Goal: Task Accomplishment & Management: Manage account settings

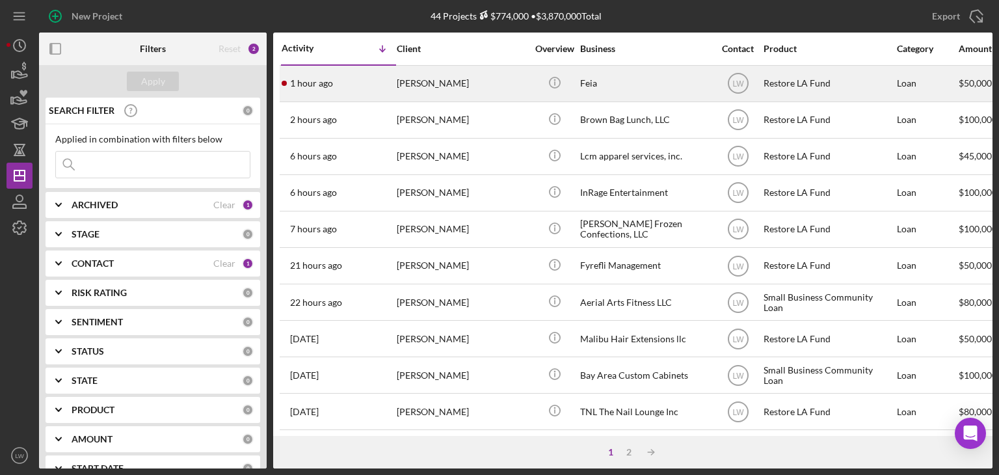
click at [405, 77] on div "[PERSON_NAME]" at bounding box center [462, 83] width 130 height 34
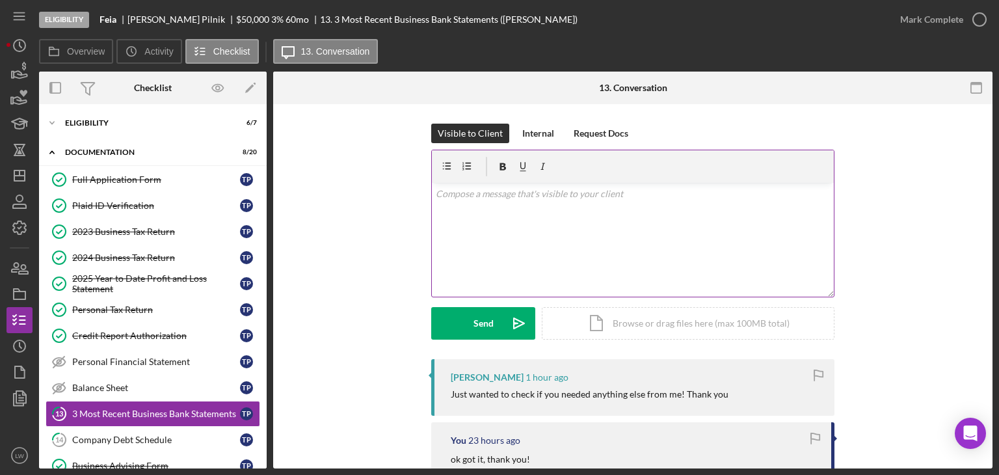
click at [549, 254] on div "v Color teal Color pink Remove color Add row above Add row below Add column bef…" at bounding box center [633, 240] width 402 height 114
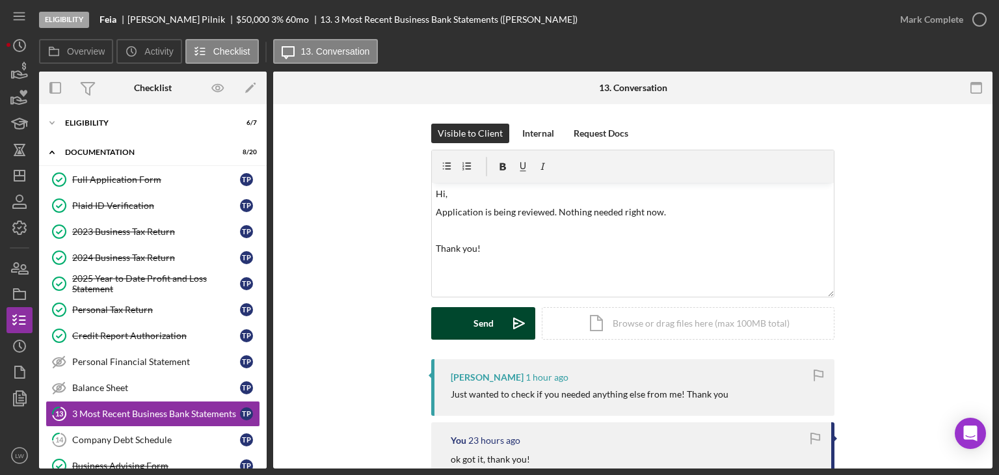
click at [492, 329] on button "Send Icon/icon-invite-send" at bounding box center [483, 323] width 104 height 33
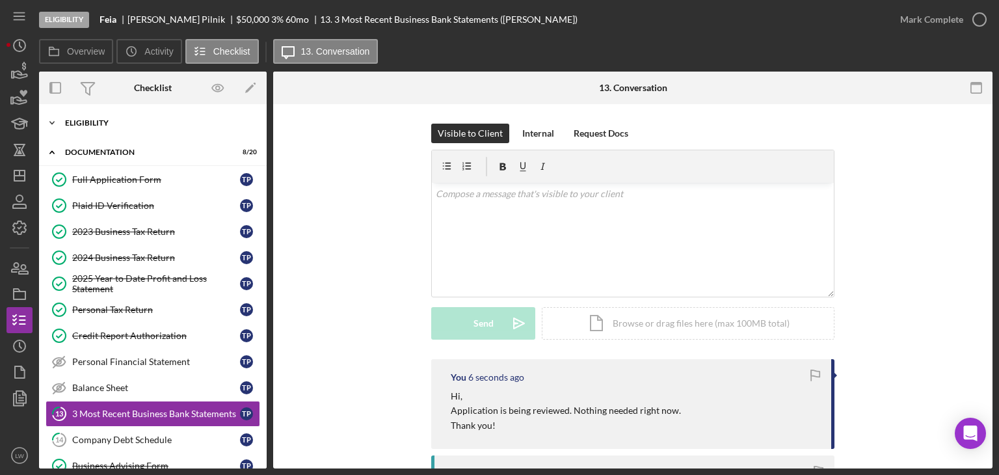
click at [135, 126] on div "Icon/Expander Eligibility 6 / 7" at bounding box center [153, 123] width 228 height 26
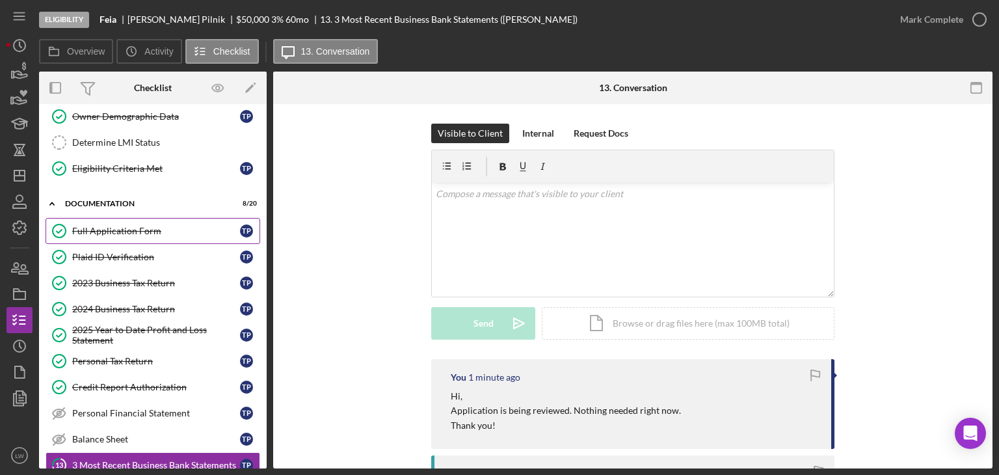
scroll to position [130, 0]
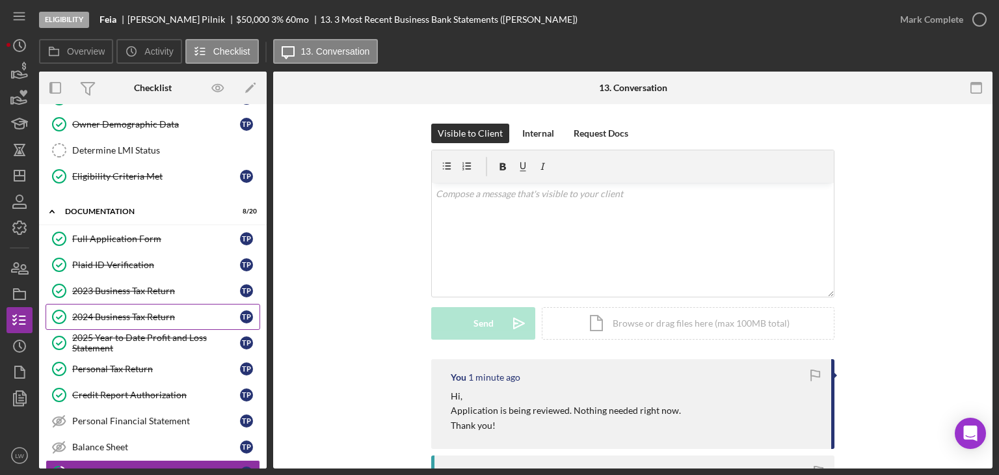
click at [164, 317] on div "2024 Business Tax Return" at bounding box center [156, 316] width 168 height 10
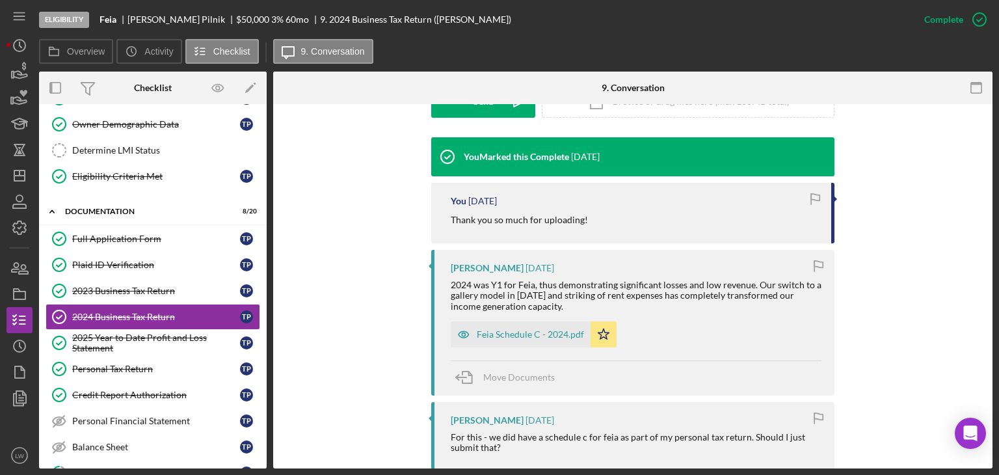
scroll to position [520, 0]
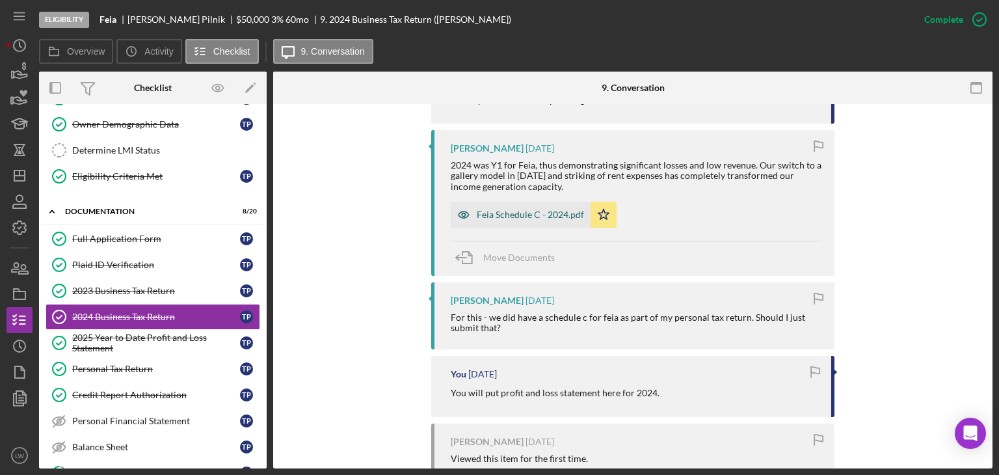
click at [519, 214] on div "Feia Schedule C - 2024.pdf" at bounding box center [530, 214] width 107 height 10
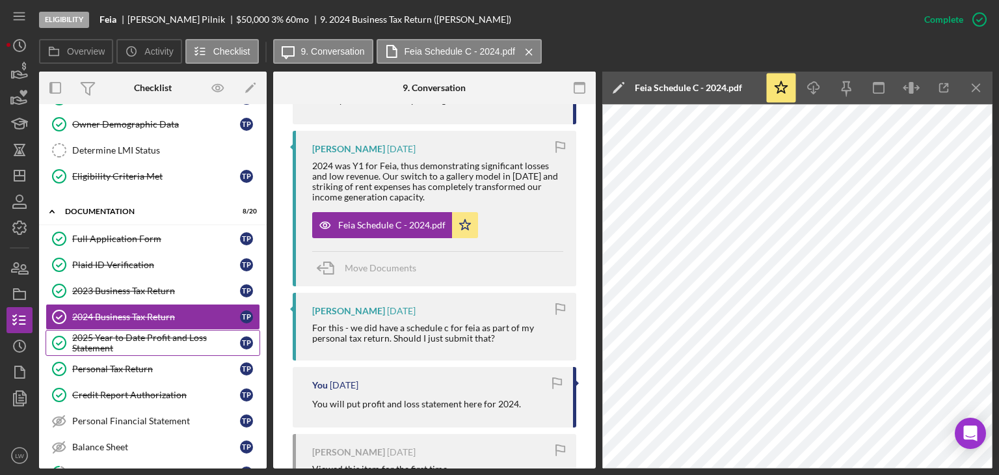
click at [144, 340] on div "2025 Year to Date Profit and Loss Statement" at bounding box center [156, 342] width 168 height 21
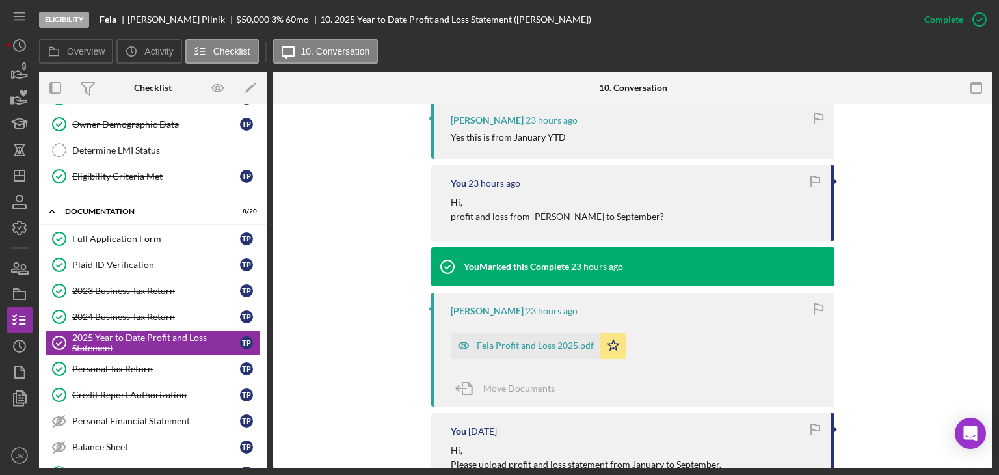
scroll to position [520, 0]
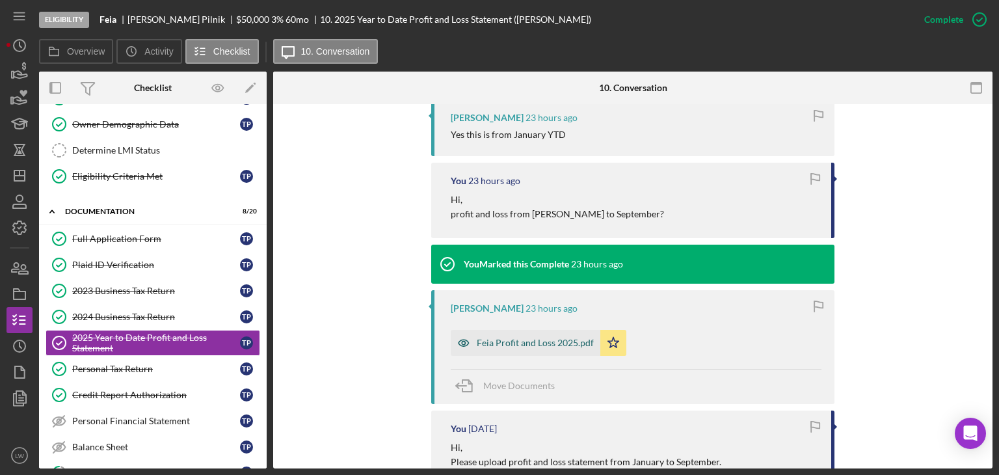
click at [540, 344] on div "Feia Profit and Loss 2025.pdf" at bounding box center [535, 342] width 117 height 10
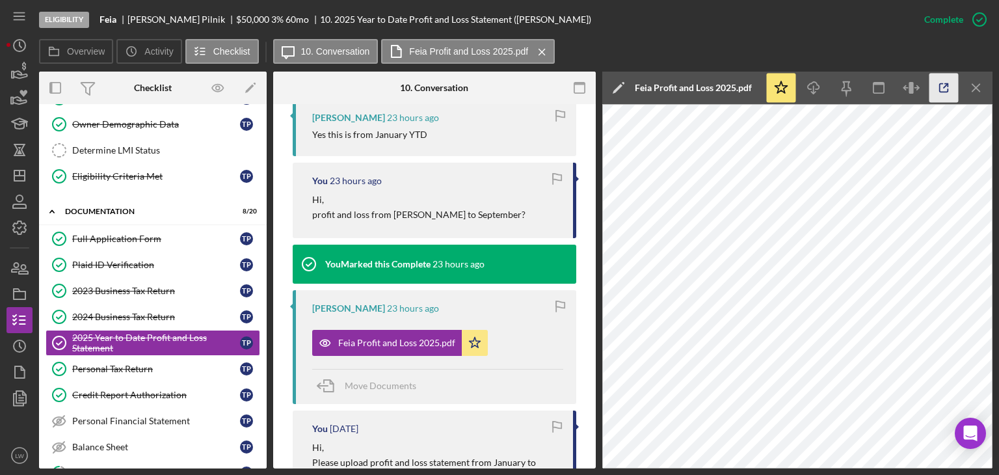
click at [947, 81] on icon "button" at bounding box center [943, 87] width 29 height 29
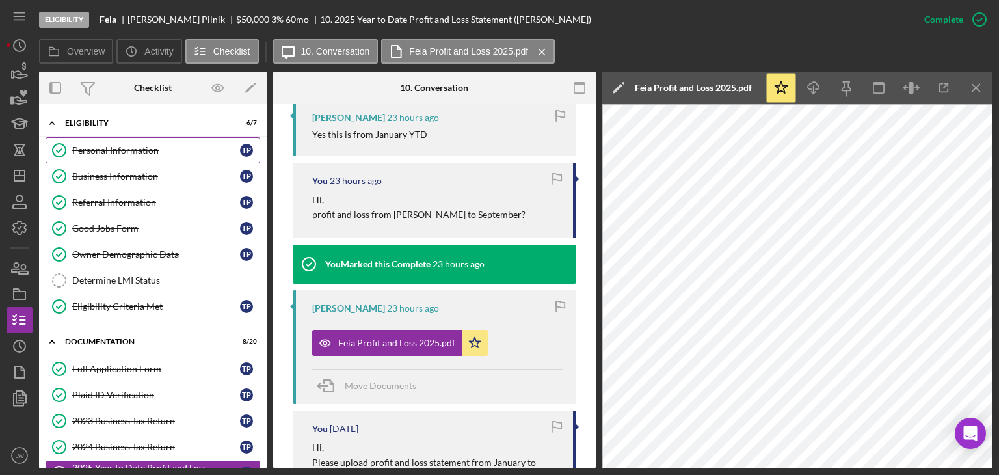
click at [111, 155] on div "Personal Information" at bounding box center [156, 150] width 168 height 10
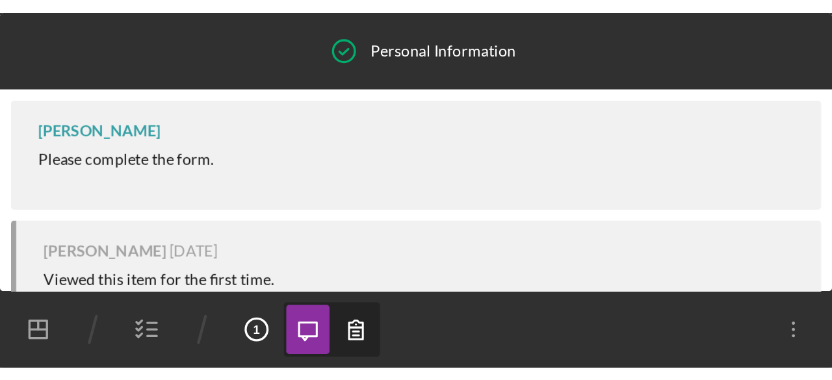
scroll to position [174, 0]
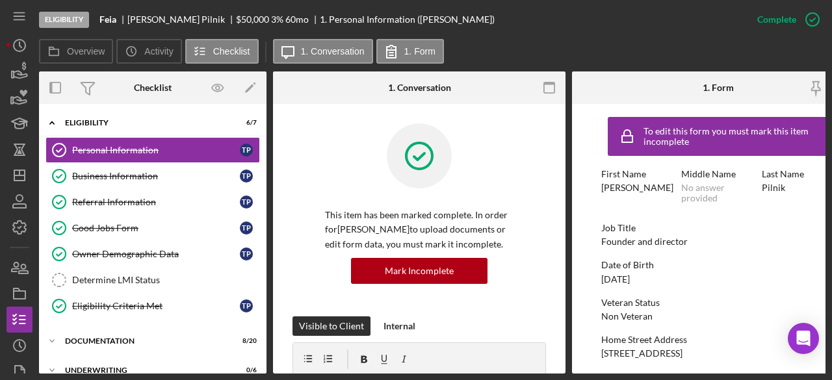
drag, startPoint x: 692, startPoint y: 3, endPoint x: 504, endPoint y: 36, distance: 190.8
click at [504, 36] on div "Eligibility Feia Thomas Pilnik $50,000 $10,000 3 % 60 mo 1. Personal Informatio…" at bounding box center [391, 19] width 705 height 39
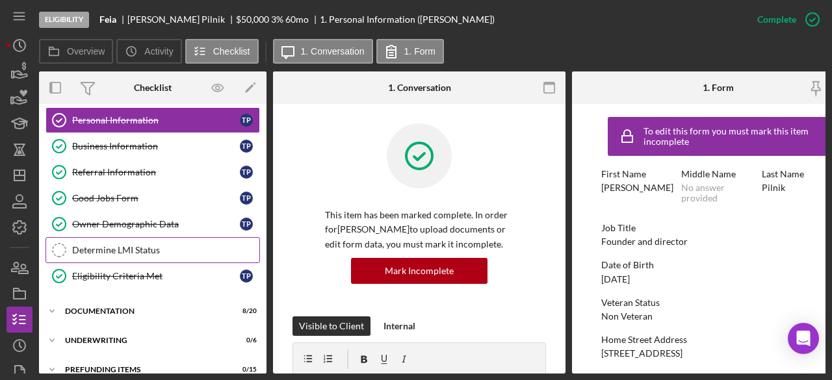
scroll to position [47, 0]
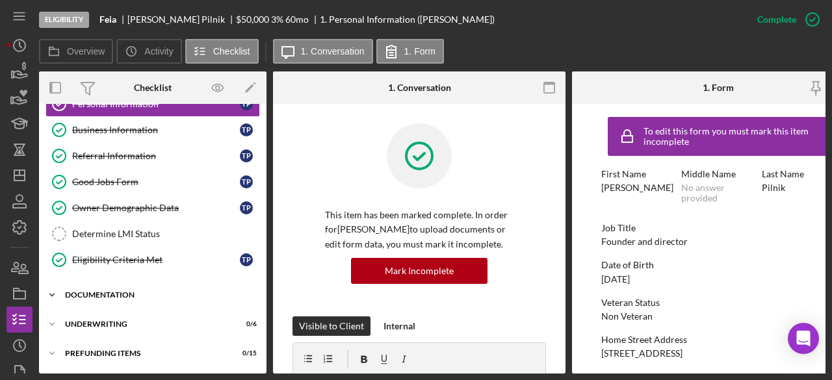
click at [133, 291] on div "Documentation" at bounding box center [157, 295] width 185 height 8
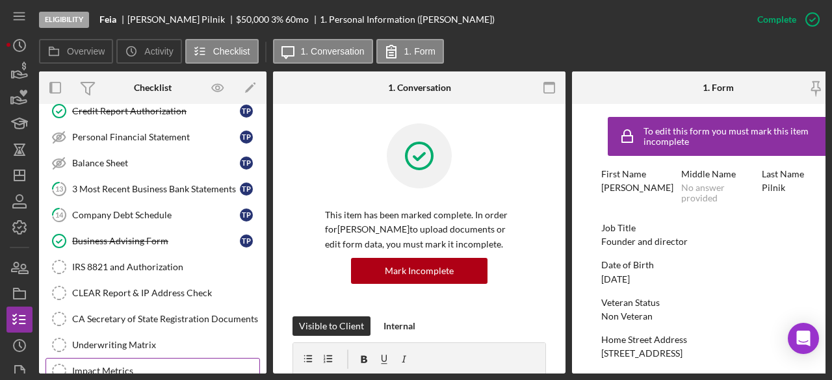
scroll to position [372, 0]
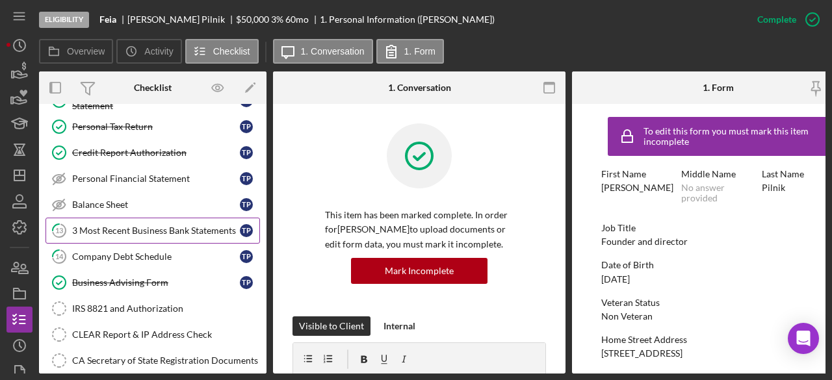
click at [118, 226] on div "3 Most Recent Business Bank Statements" at bounding box center [156, 231] width 168 height 10
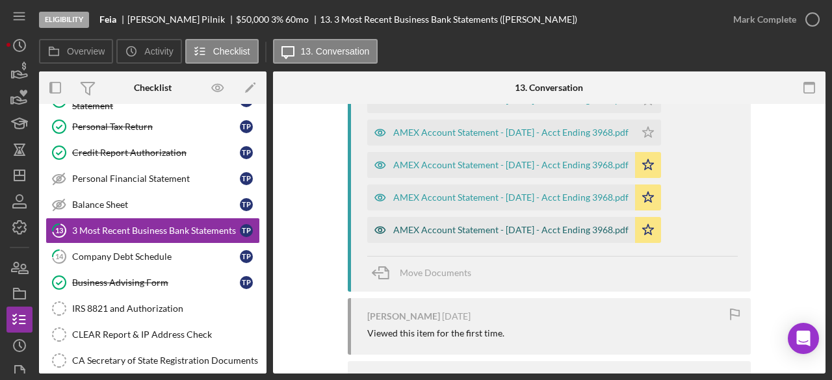
scroll to position [1690, 0]
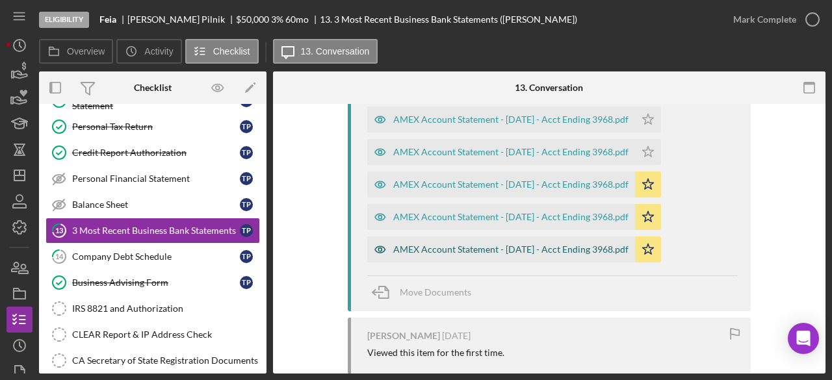
click at [546, 244] on div "AMEX Account Statement - July 2025 - Acct Ending 3968.pdf" at bounding box center [510, 249] width 235 height 10
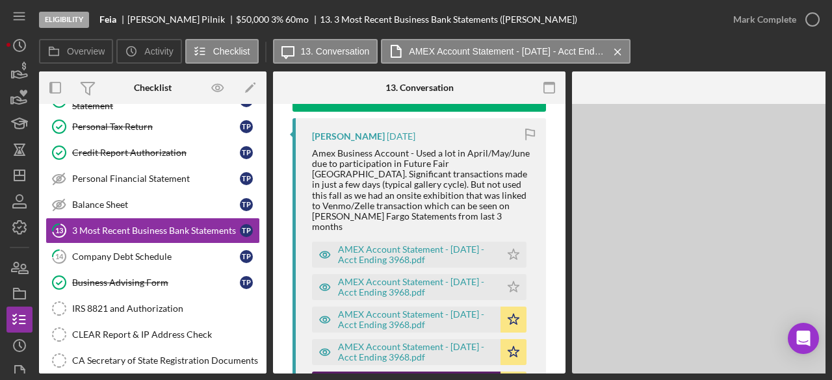
scroll to position [1835, 0]
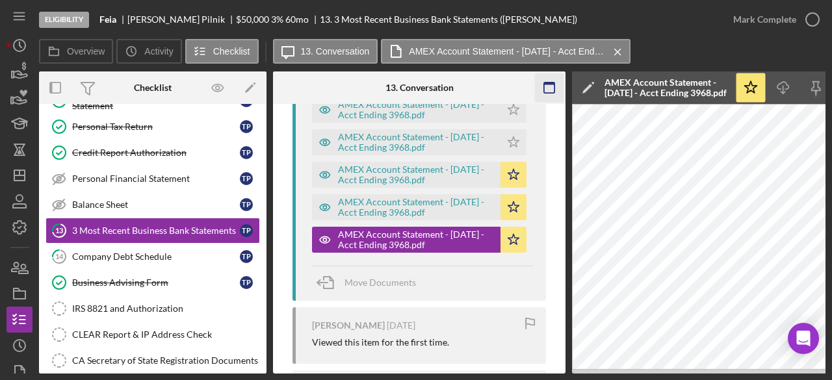
click at [549, 88] on icon "button" at bounding box center [549, 87] width 29 height 29
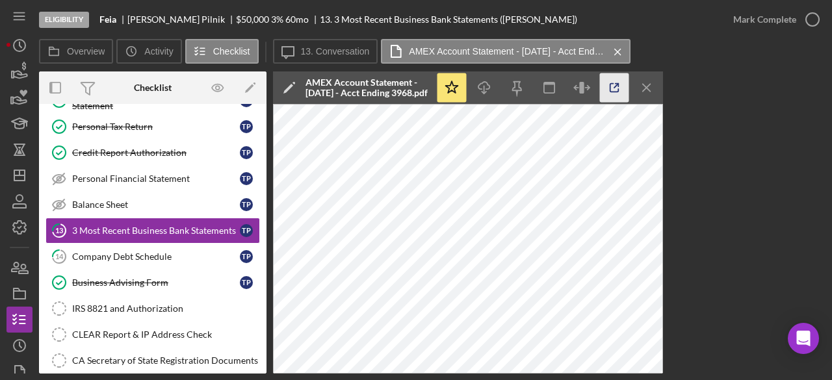
click at [613, 83] on icon "button" at bounding box center [614, 87] width 29 height 29
click at [644, 81] on icon "Icon/Menu Close" at bounding box center [647, 87] width 29 height 29
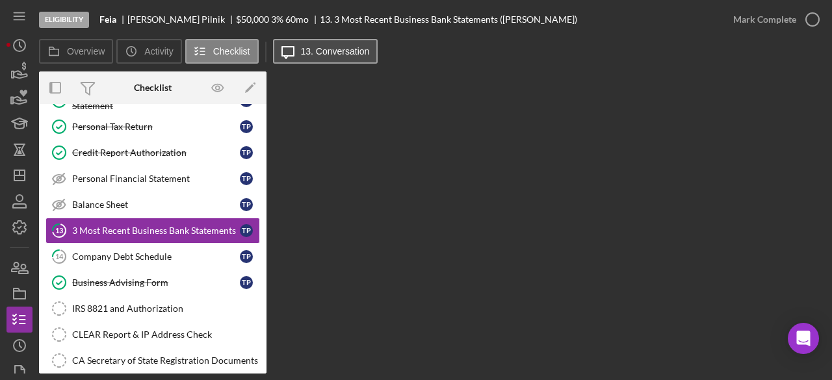
click at [322, 53] on label "13. Conversation" at bounding box center [335, 51] width 69 height 10
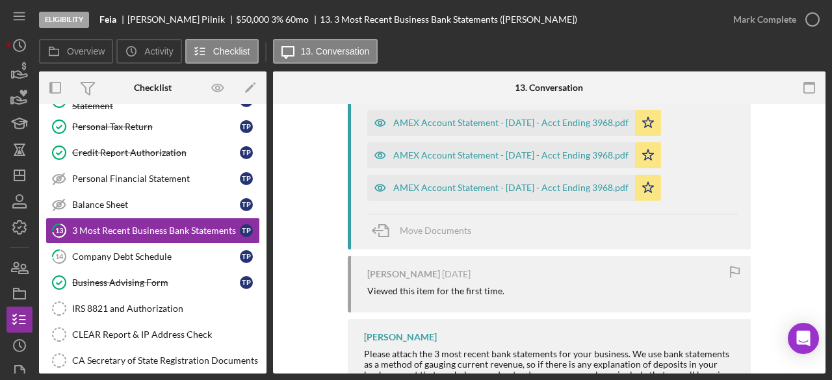
scroll to position [1724, 0]
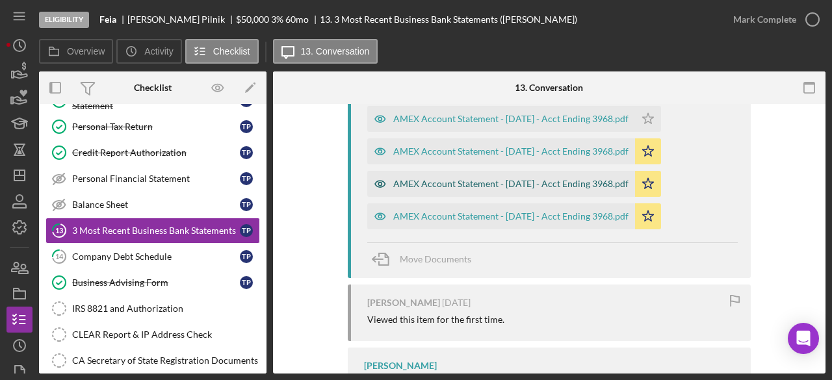
click at [539, 179] on div "AMEX Account Statement - August 2025 - Acct Ending 3968.pdf" at bounding box center [510, 184] width 235 height 10
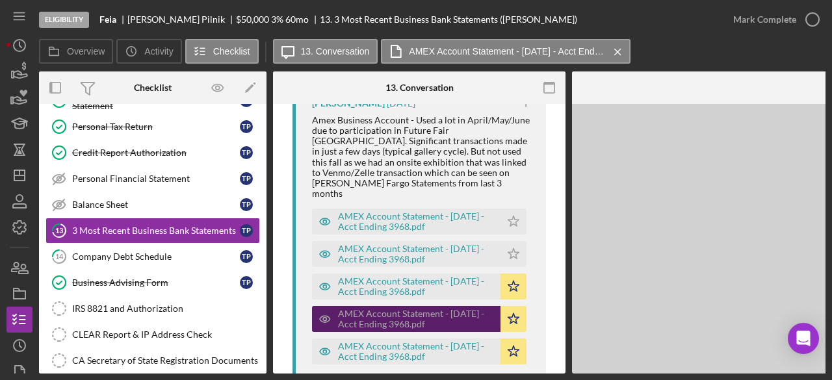
scroll to position [1869, 0]
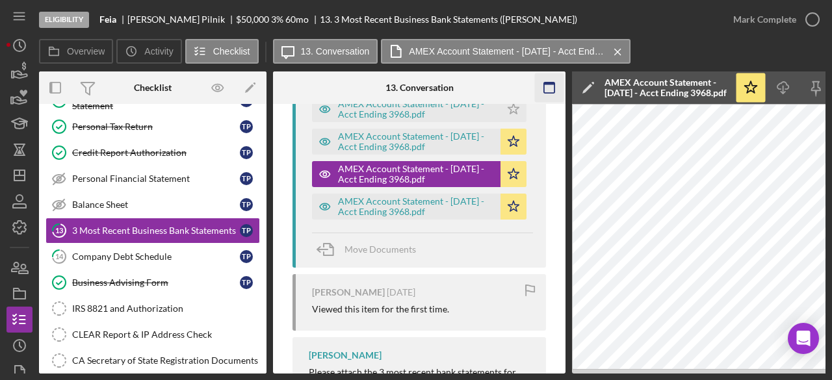
click at [555, 80] on icon "button" at bounding box center [549, 87] width 29 height 29
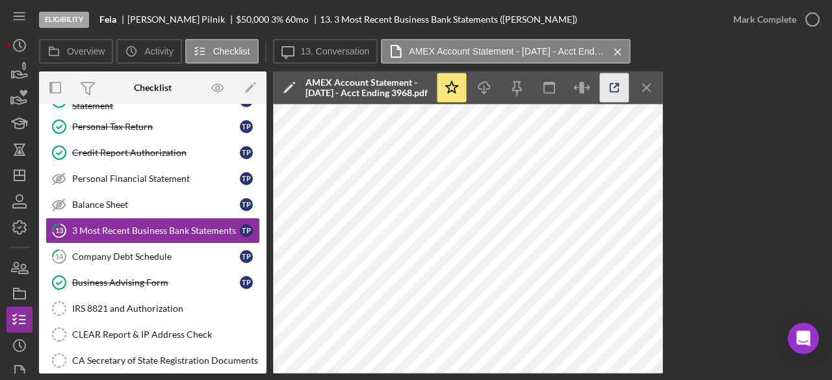
click at [614, 82] on icon "button" at bounding box center [614, 87] width 29 height 29
click at [645, 88] on icon "Icon/Menu Close" at bounding box center [647, 87] width 29 height 29
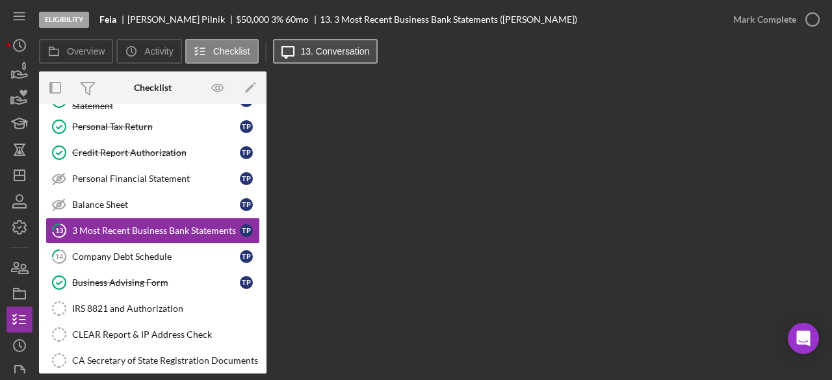
click at [347, 47] on label "13. Conversation" at bounding box center [335, 51] width 69 height 10
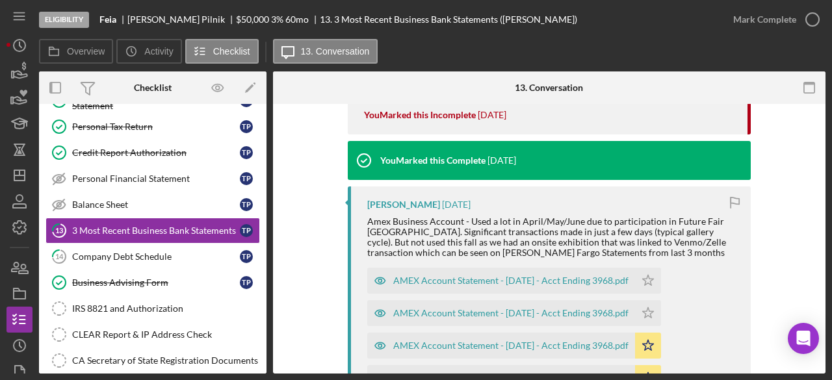
scroll to position [1528, 0]
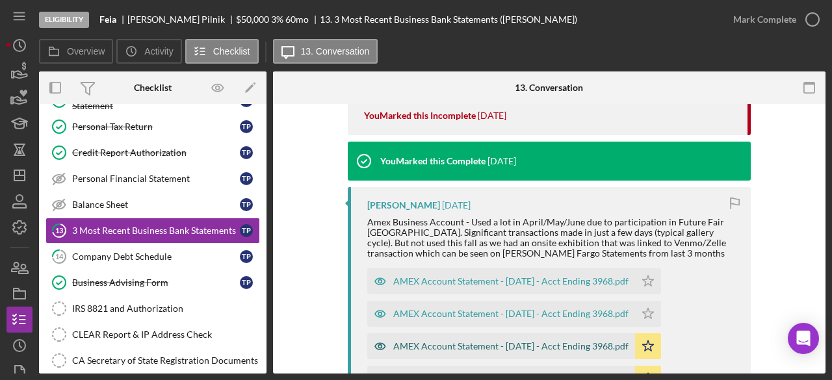
click at [616, 341] on div "AMEX Account Statement - September 2025 - Acct Ending 3968.pdf" at bounding box center [510, 346] width 235 height 10
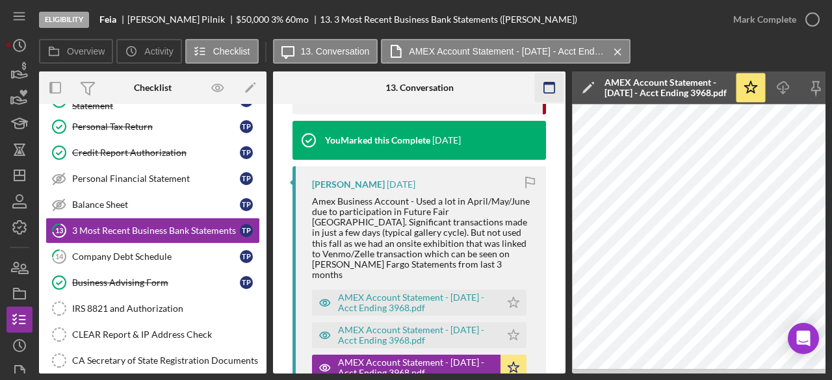
click at [551, 83] on rect "button" at bounding box center [549, 88] width 10 height 10
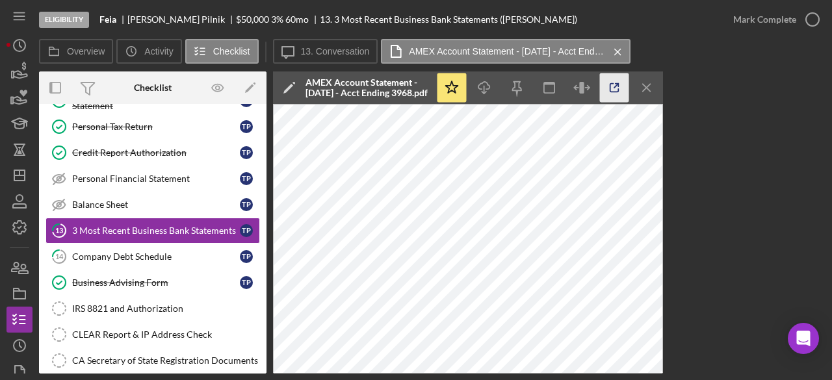
click at [618, 86] on icon "button" at bounding box center [614, 87] width 29 height 29
drag, startPoint x: 646, startPoint y: 85, endPoint x: 638, endPoint y: 83, distance: 7.4
click at [645, 84] on icon "Icon/Menu Close" at bounding box center [647, 87] width 29 height 29
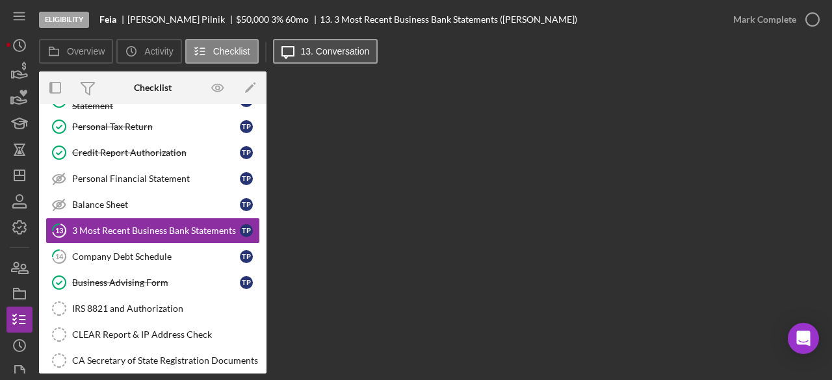
click at [342, 49] on label "13. Conversation" at bounding box center [335, 51] width 69 height 10
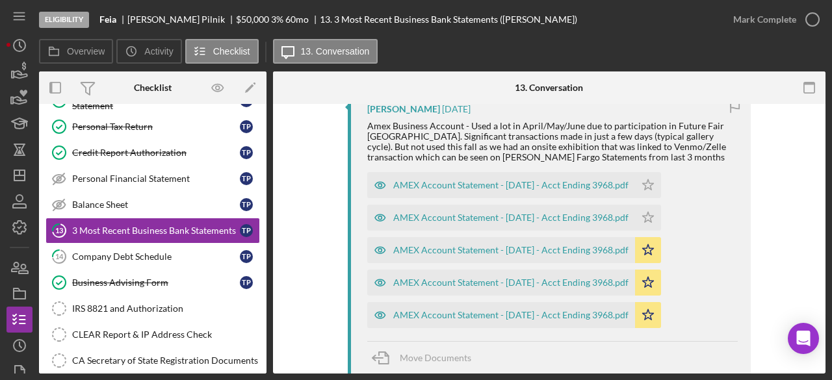
scroll to position [1594, 0]
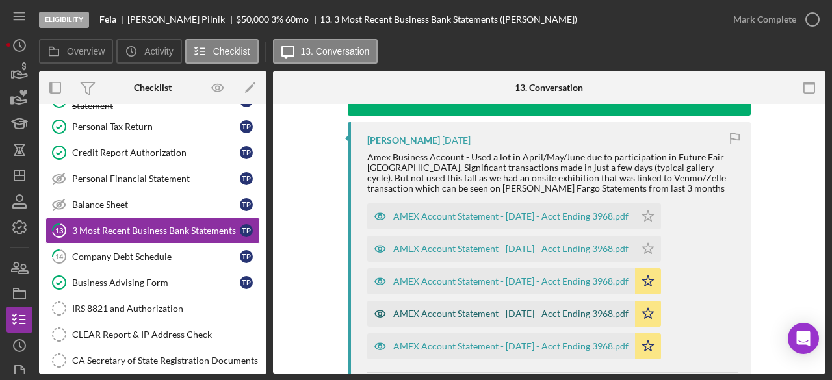
click at [585, 309] on div "AMEX Account Statement - August 2025 - Acct Ending 3968.pdf" at bounding box center [510, 314] width 235 height 10
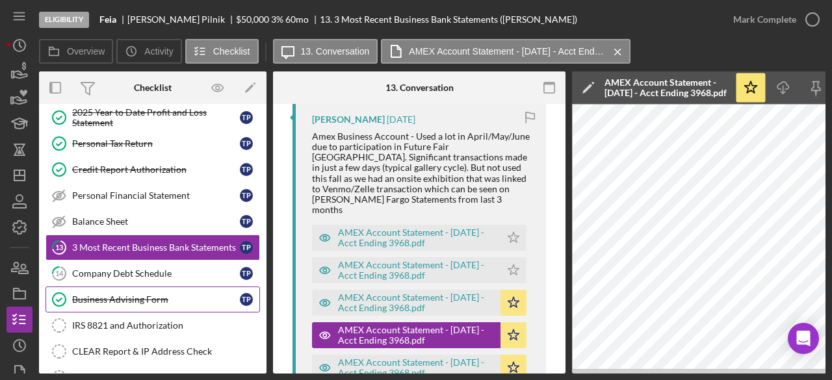
scroll to position [370, 0]
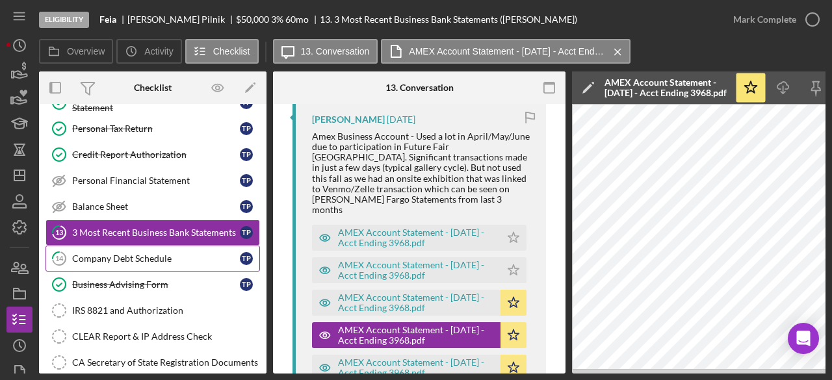
click at [133, 254] on div "Company Debt Schedule" at bounding box center [156, 259] width 168 height 10
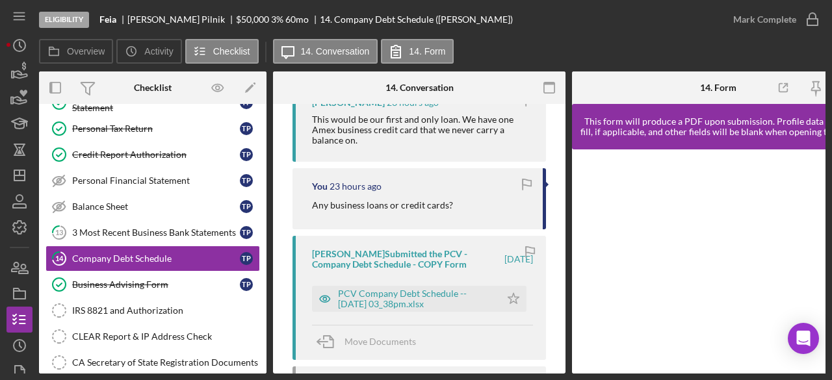
scroll to position [715, 0]
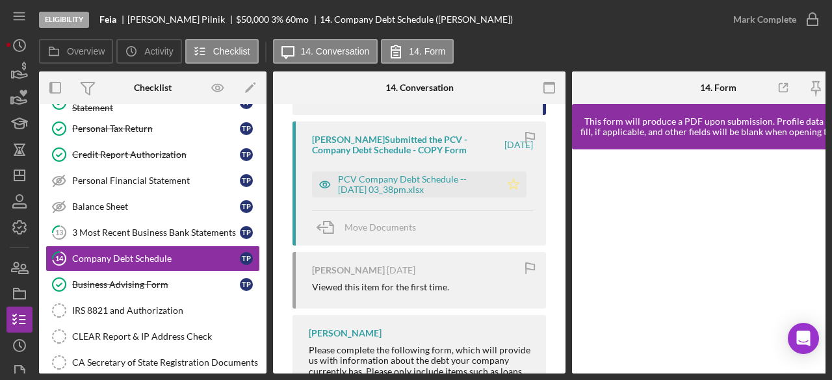
click at [507, 198] on icon "Icon/Star" at bounding box center [514, 185] width 26 height 26
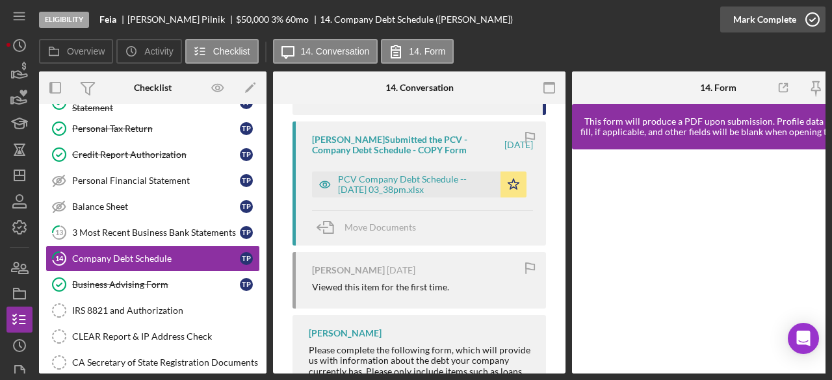
click at [754, 15] on div "Mark Complete" at bounding box center [764, 20] width 63 height 26
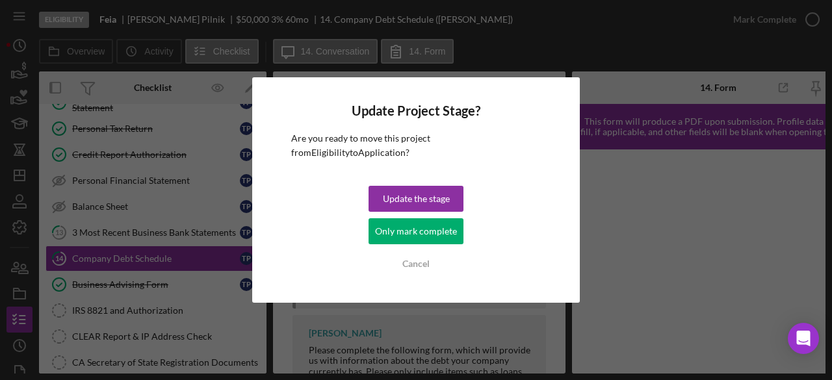
click at [414, 228] on div "Only mark complete" at bounding box center [416, 231] width 82 height 26
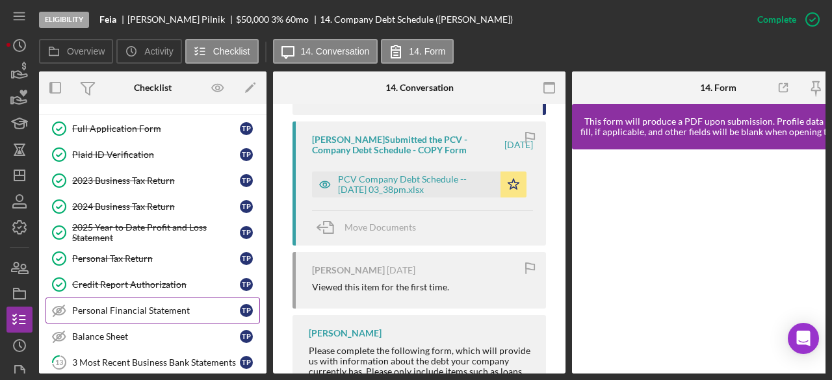
scroll to position [435, 0]
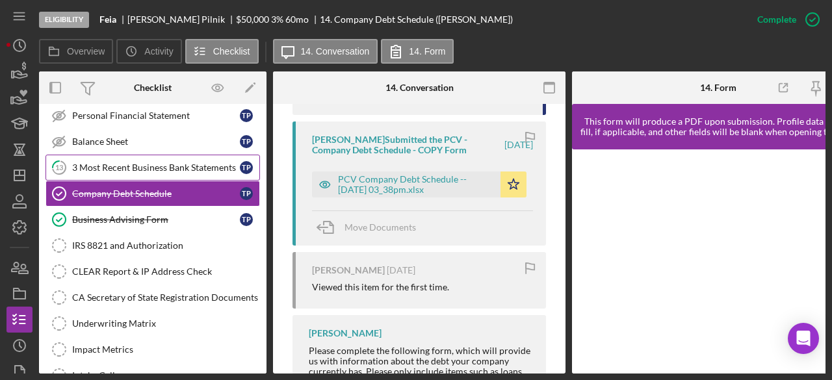
click at [166, 155] on link "13 3 Most Recent Business Bank Statements T P" at bounding box center [153, 168] width 215 height 26
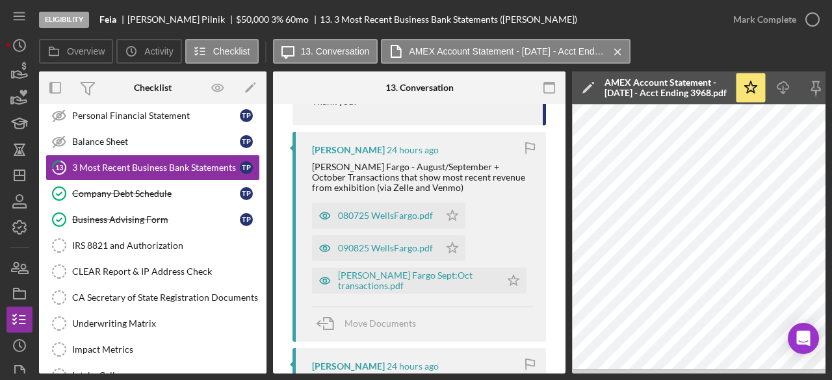
scroll to position [788, 0]
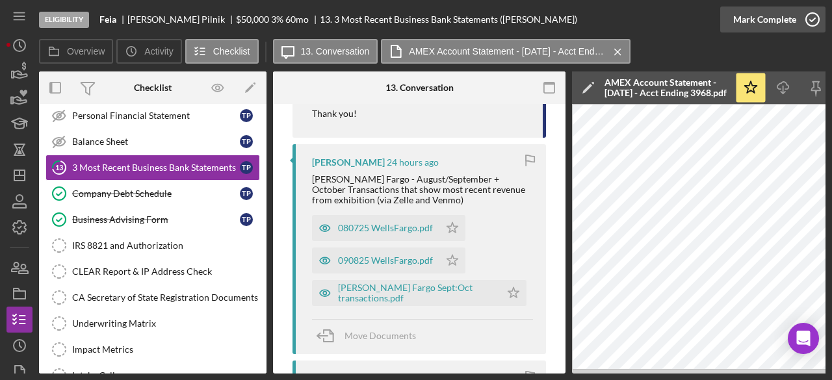
click at [789, 20] on div "Mark Complete" at bounding box center [764, 20] width 63 height 26
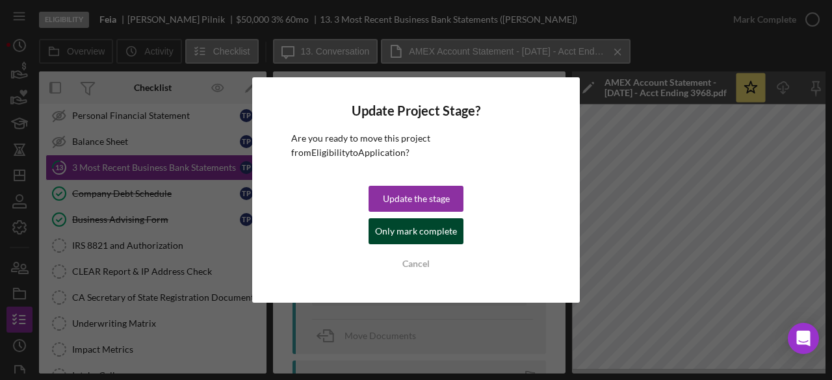
click at [418, 229] on div "Only mark complete" at bounding box center [416, 231] width 82 height 26
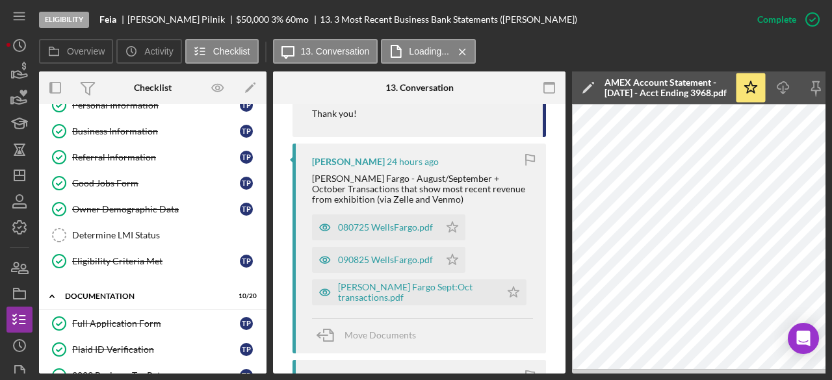
scroll to position [0, 0]
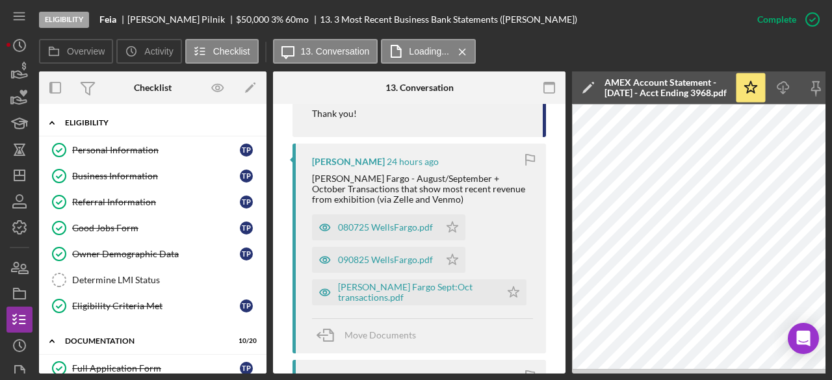
click at [107, 118] on div "Icon/Expander Eligibility 6 / 7" at bounding box center [153, 123] width 228 height 27
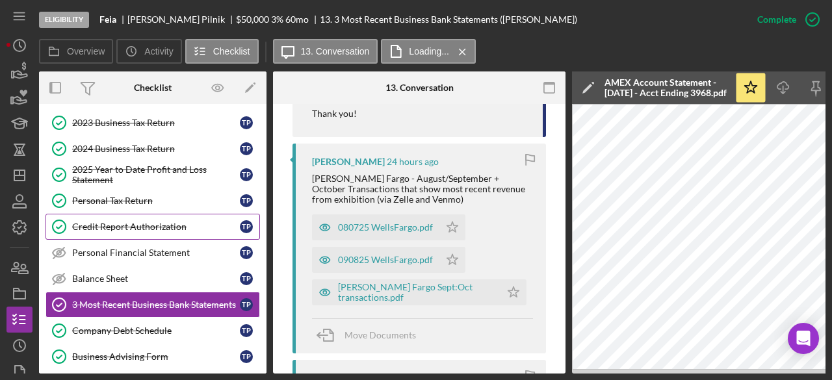
scroll to position [130, 0]
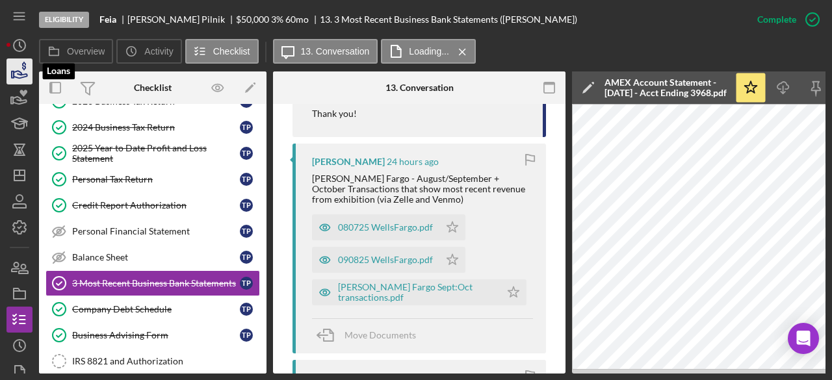
click at [8, 73] on icon "button" at bounding box center [19, 71] width 33 height 33
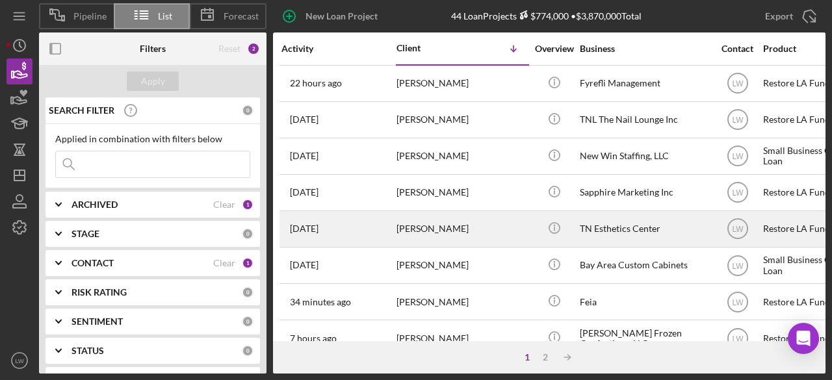
click at [443, 226] on div "[PERSON_NAME]" at bounding box center [462, 229] width 130 height 34
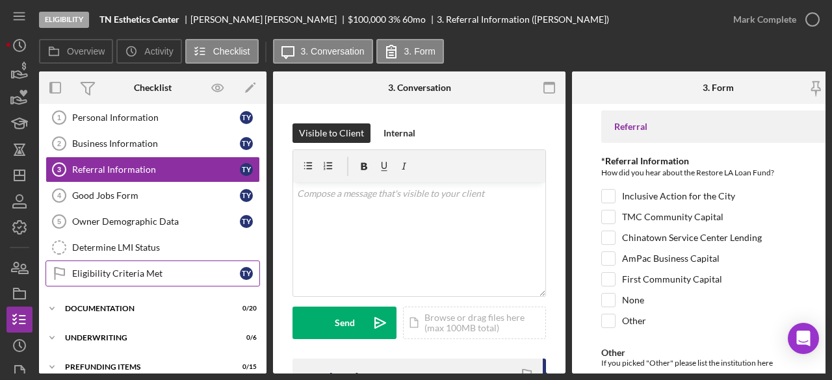
scroll to position [47, 0]
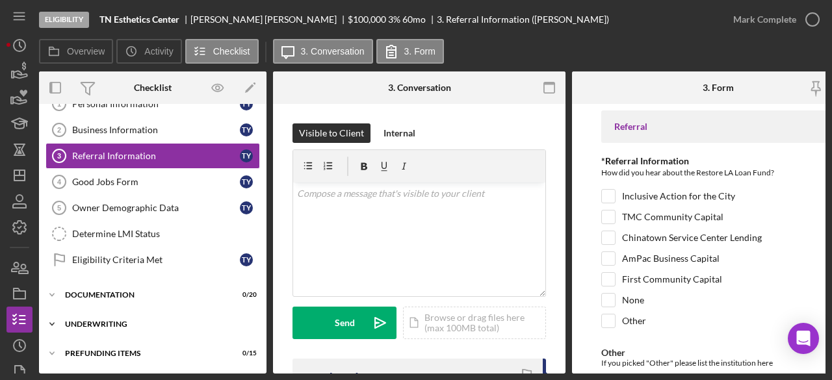
click at [140, 325] on div "Icon/Expander Underwriting 0 / 6" at bounding box center [153, 324] width 228 height 26
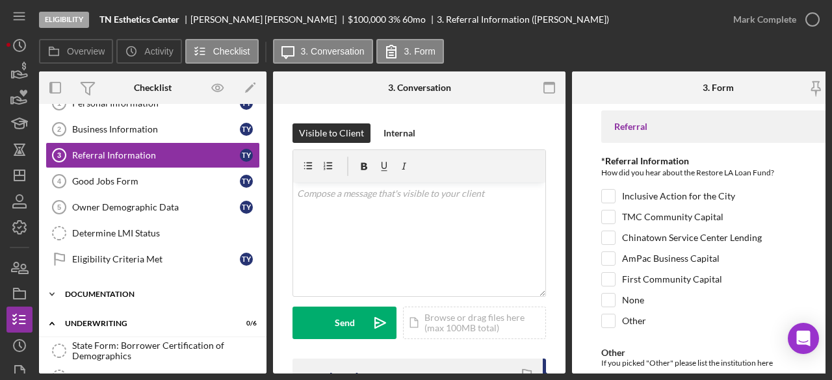
click at [140, 294] on div "Documentation" at bounding box center [157, 295] width 185 height 8
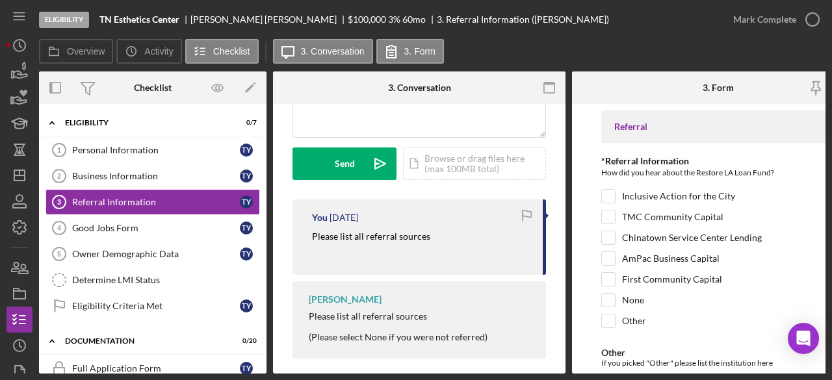
scroll to position [174, 0]
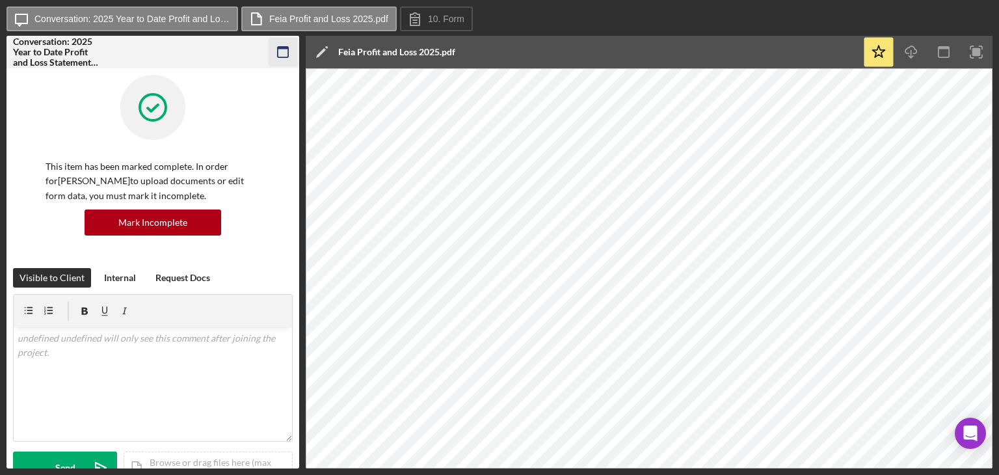
click at [285, 51] on icon "button" at bounding box center [283, 52] width 29 height 29
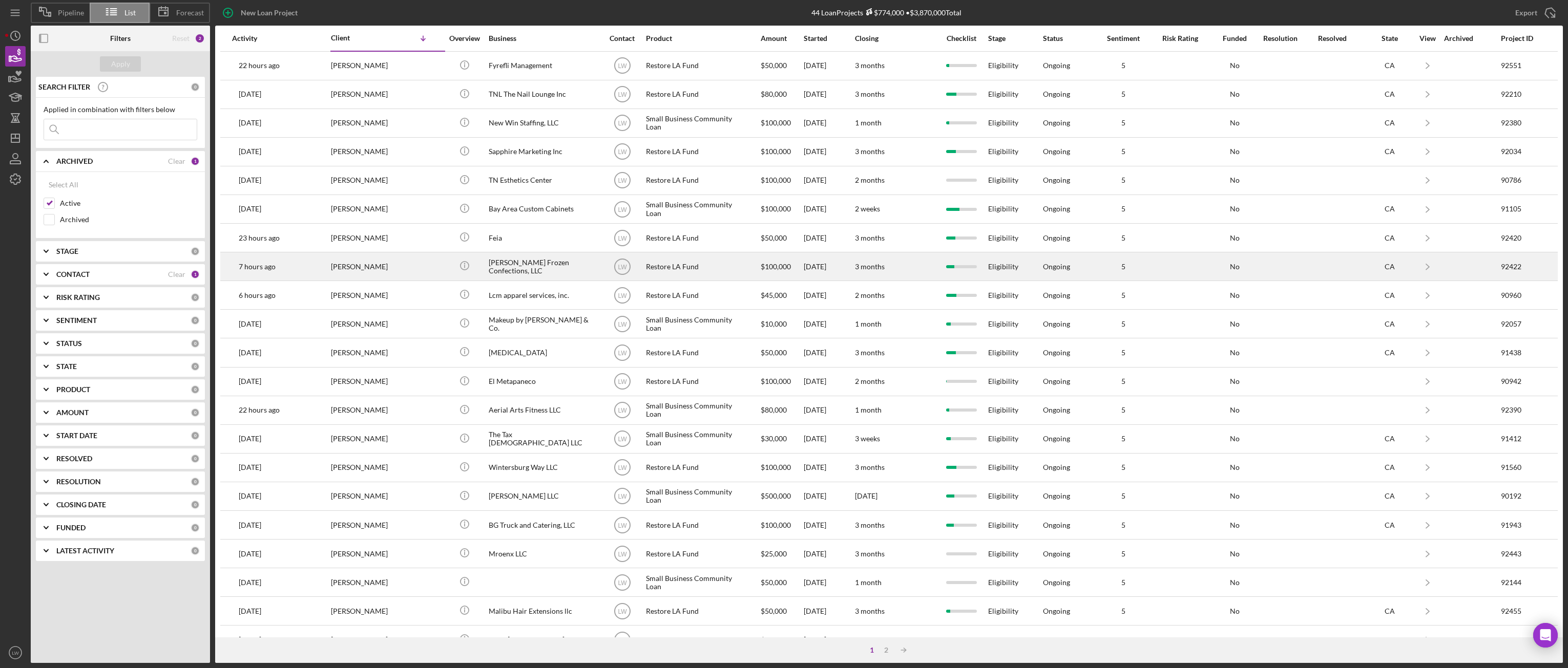
click at [541, 269] on div "Dibblee Frozen Confections, LLC" at bounding box center [540, 266] width 102 height 27
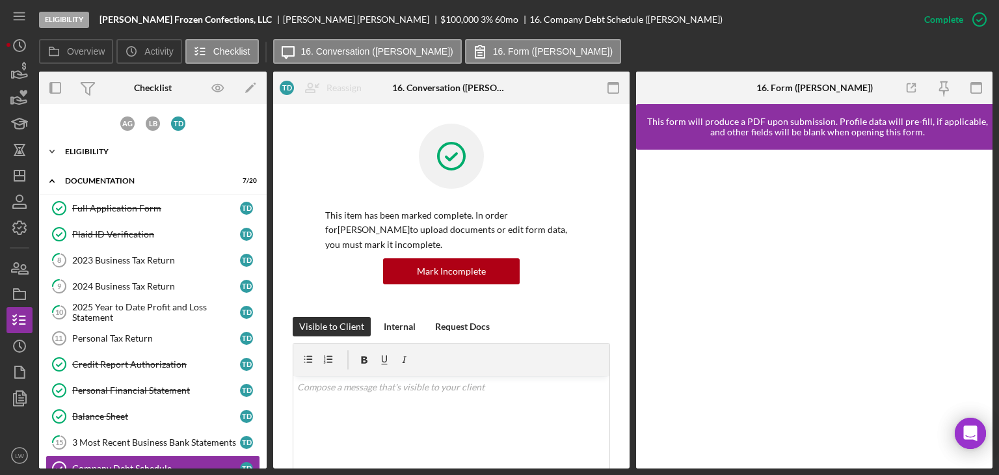
click at [73, 150] on div "Eligibility" at bounding box center [157, 152] width 185 height 8
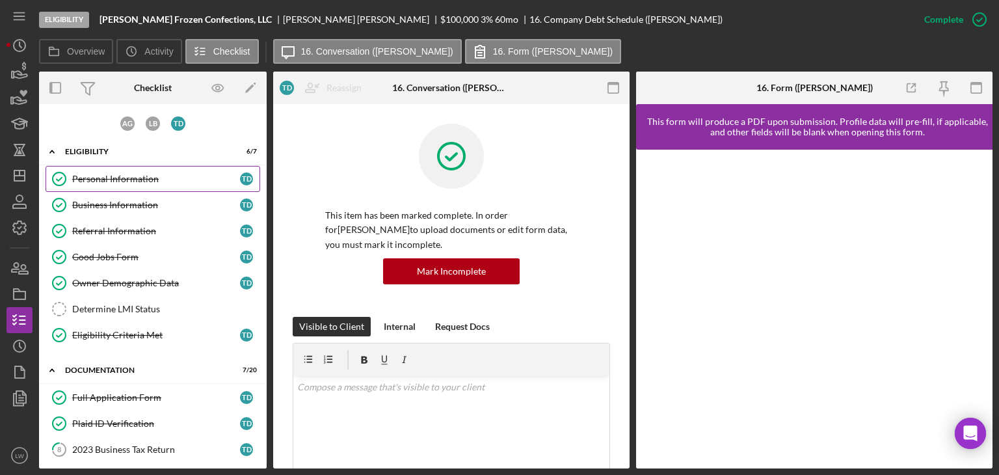
click at [135, 176] on div "Personal Information" at bounding box center [156, 179] width 168 height 10
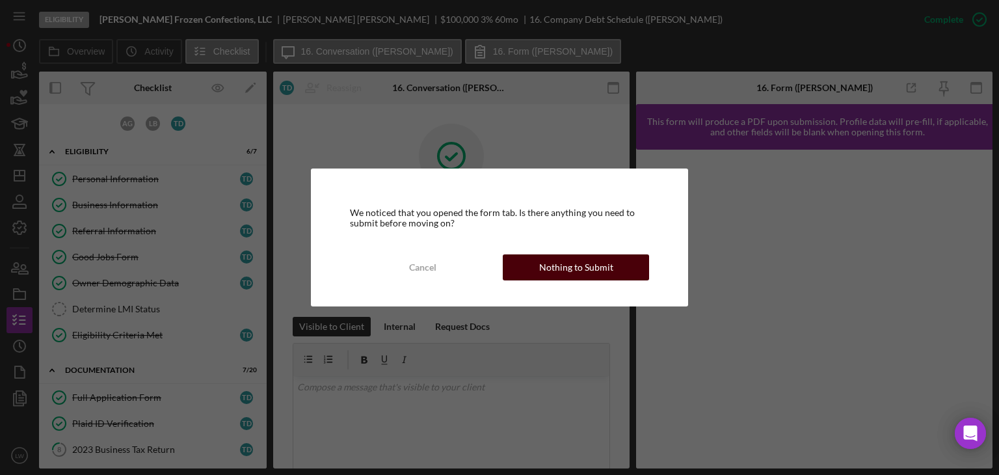
click at [589, 261] on div "Nothing to Submit" at bounding box center [576, 267] width 74 height 26
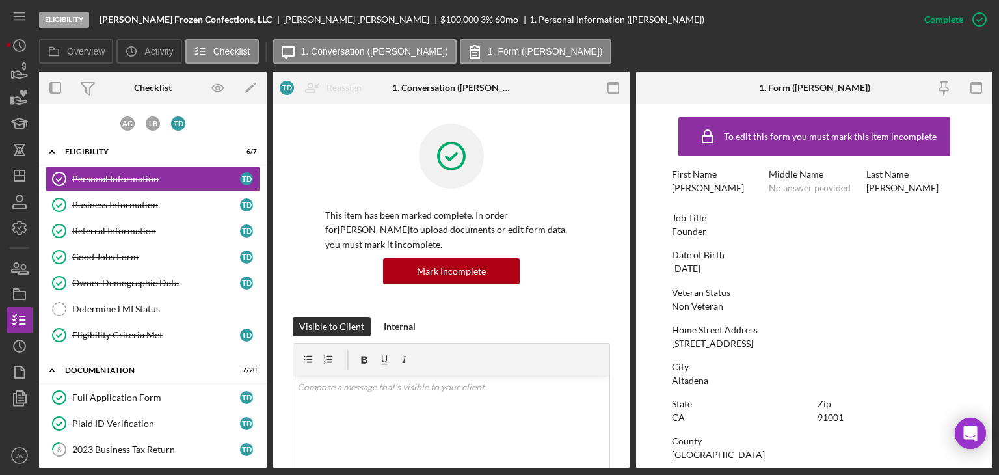
scroll to position [243, 0]
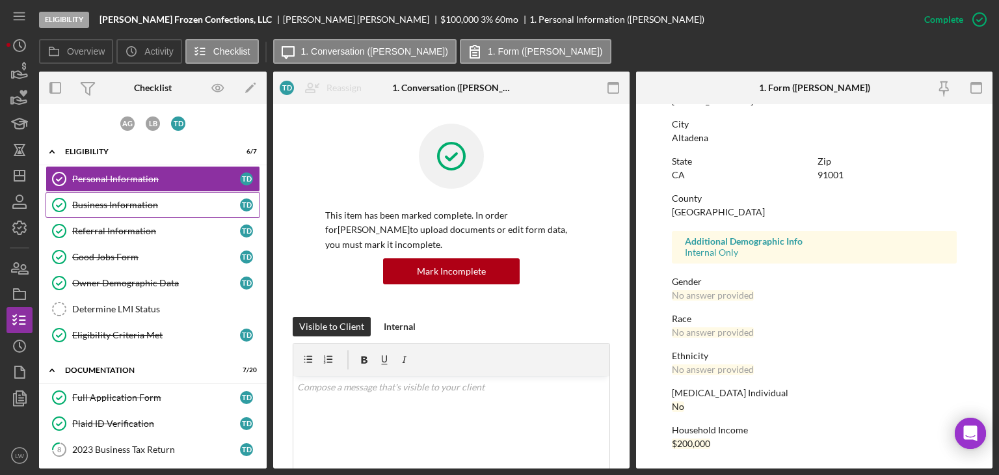
click at [125, 206] on div "Business Information" at bounding box center [156, 205] width 168 height 10
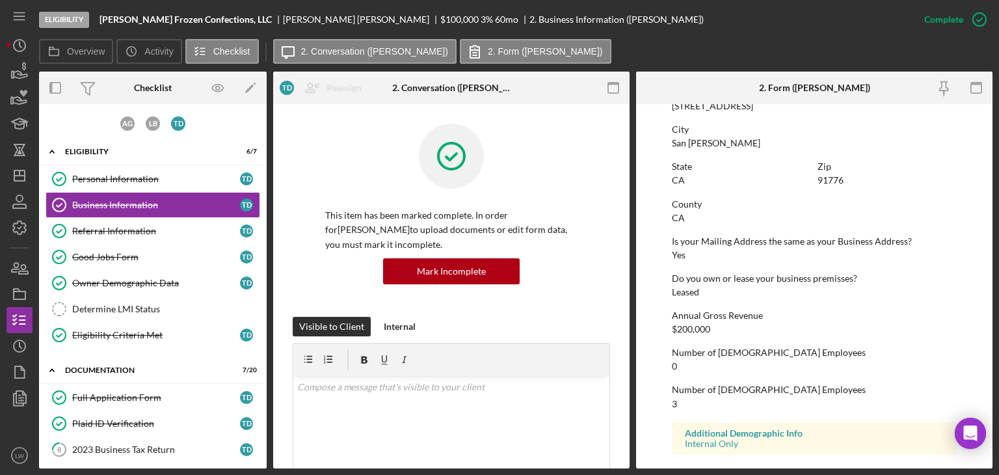
scroll to position [732, 0]
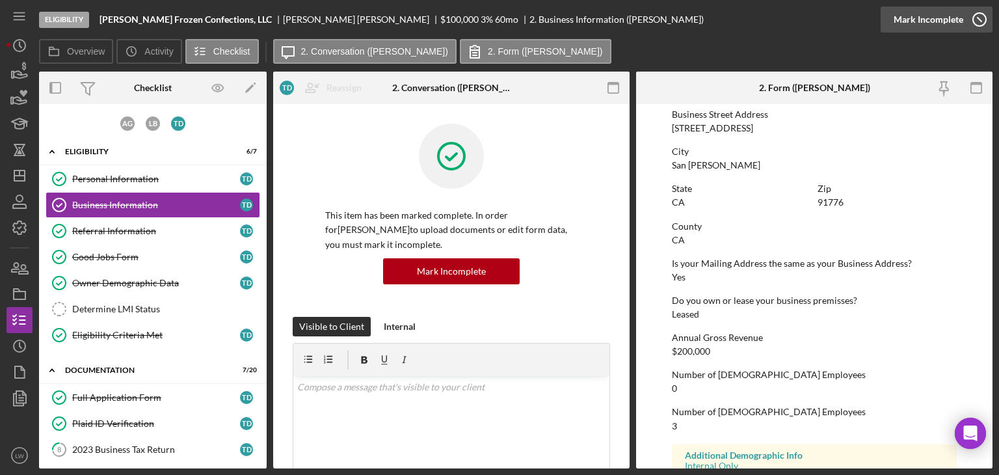
click at [952, 16] on div "Mark Incomplete" at bounding box center [928, 20] width 70 height 26
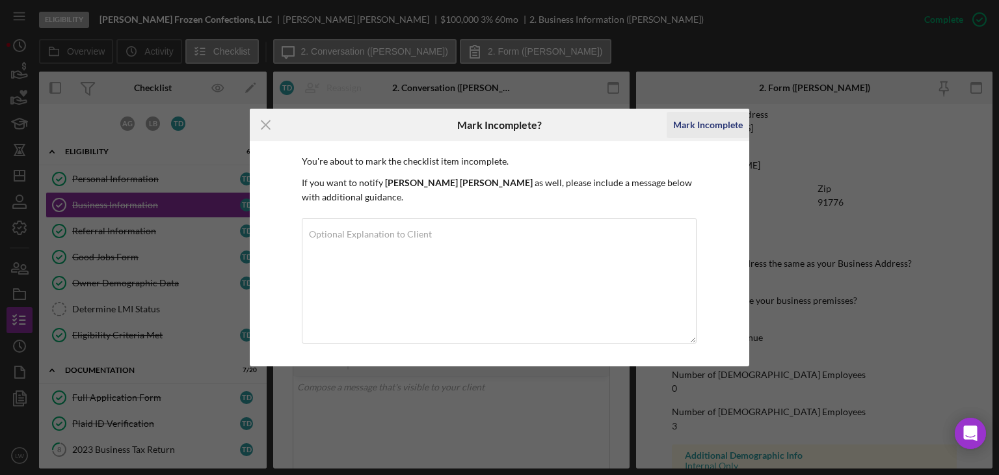
click at [707, 122] on div "Mark Incomplete" at bounding box center [708, 125] width 70 height 26
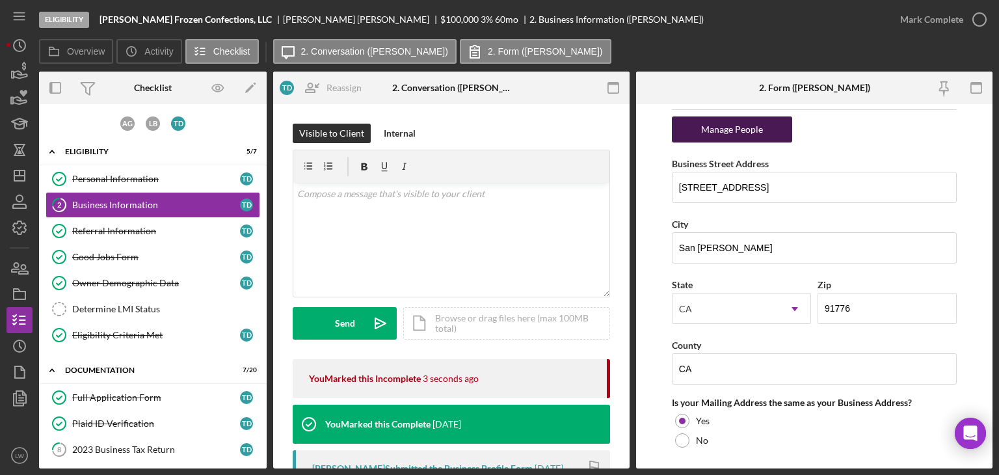
scroll to position [1018, 0]
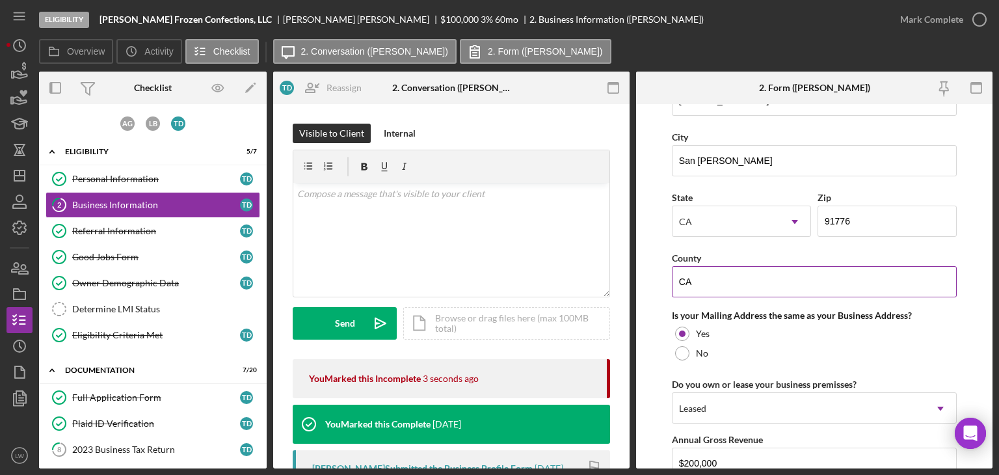
click at [733, 272] on input "CA" at bounding box center [814, 281] width 285 height 31
type input "Los Angeles"
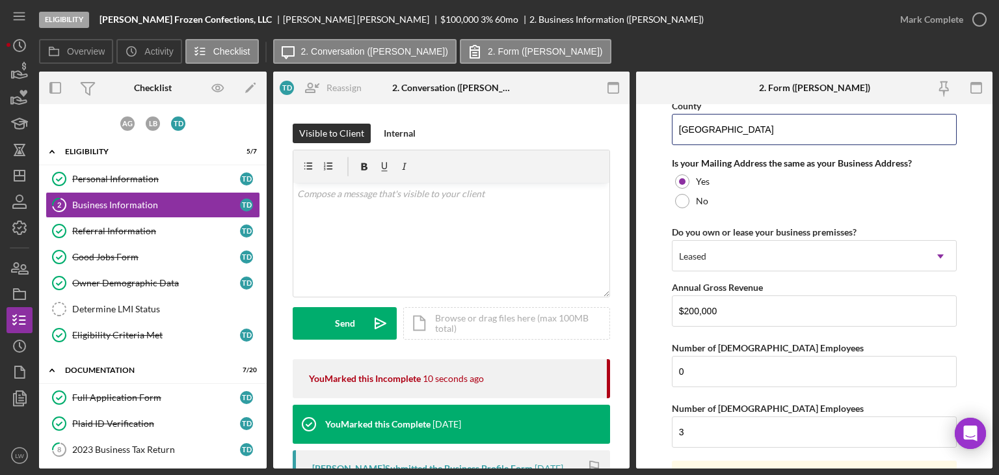
scroll to position [1278, 0]
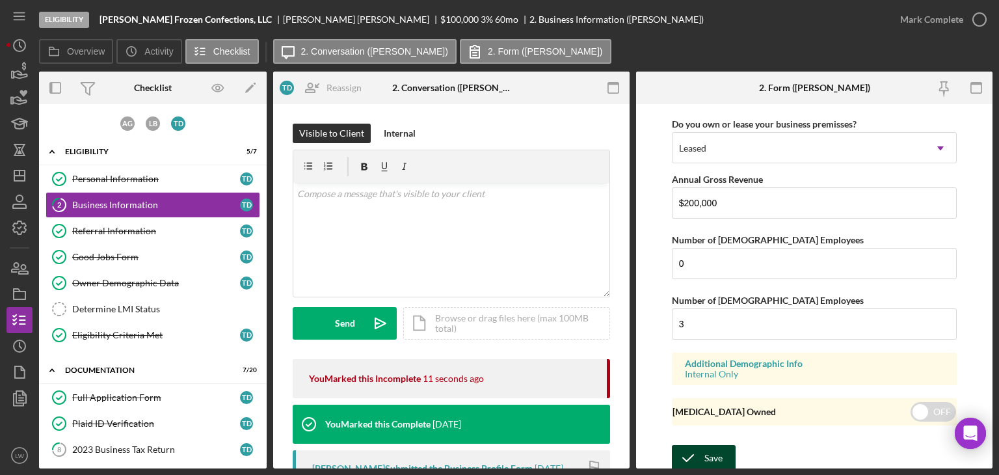
click at [721, 454] on button "Save" at bounding box center [704, 458] width 64 height 26
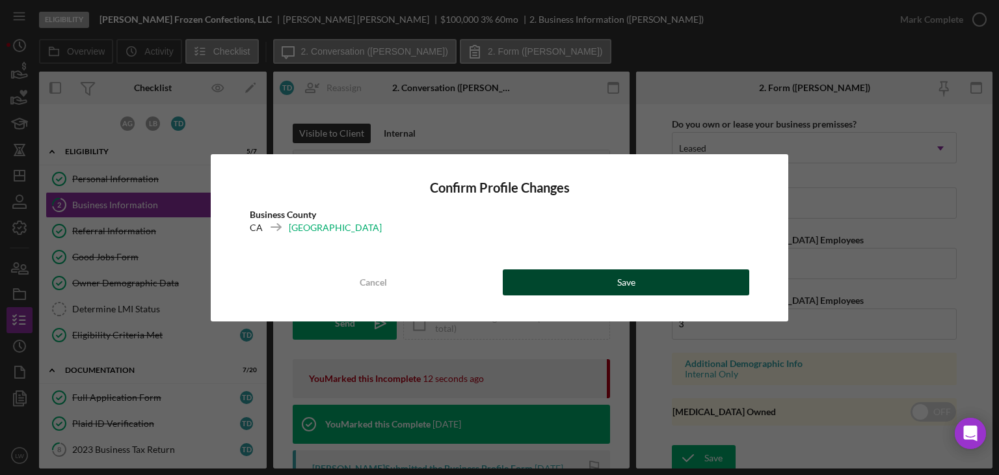
click at [652, 283] on button "Save" at bounding box center [626, 282] width 246 height 26
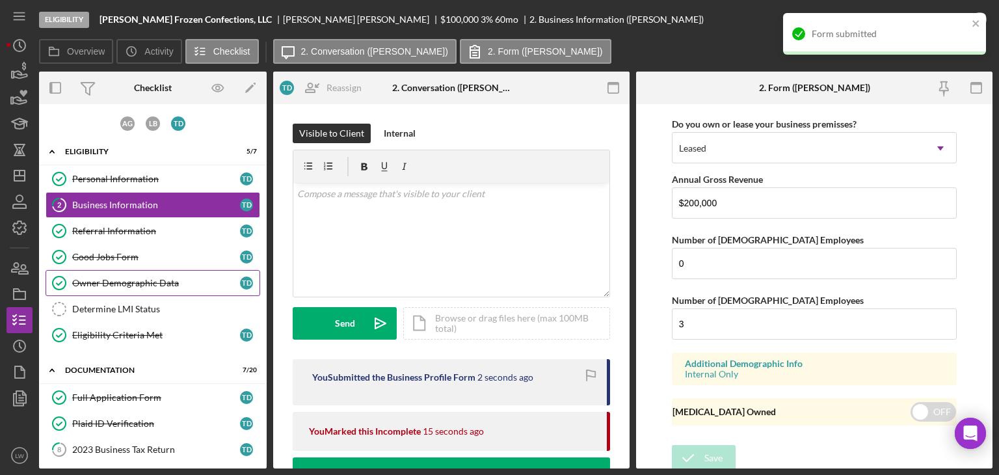
click at [161, 280] on div "Owner Demographic Data" at bounding box center [156, 283] width 168 height 10
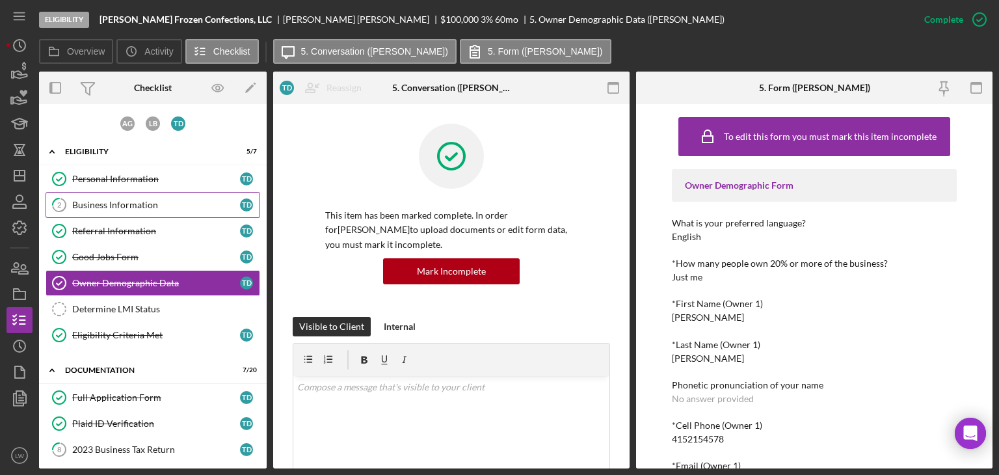
click at [108, 203] on div "Business Information" at bounding box center [156, 205] width 168 height 10
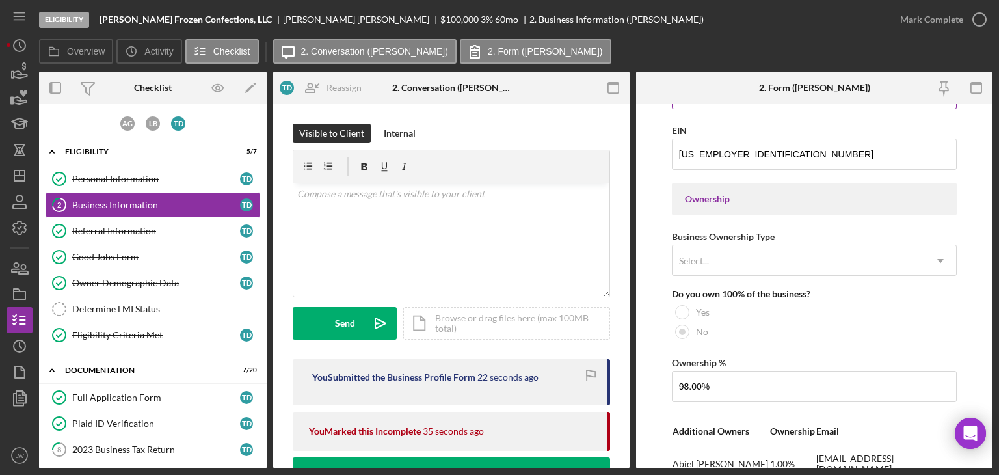
scroll to position [585, 0]
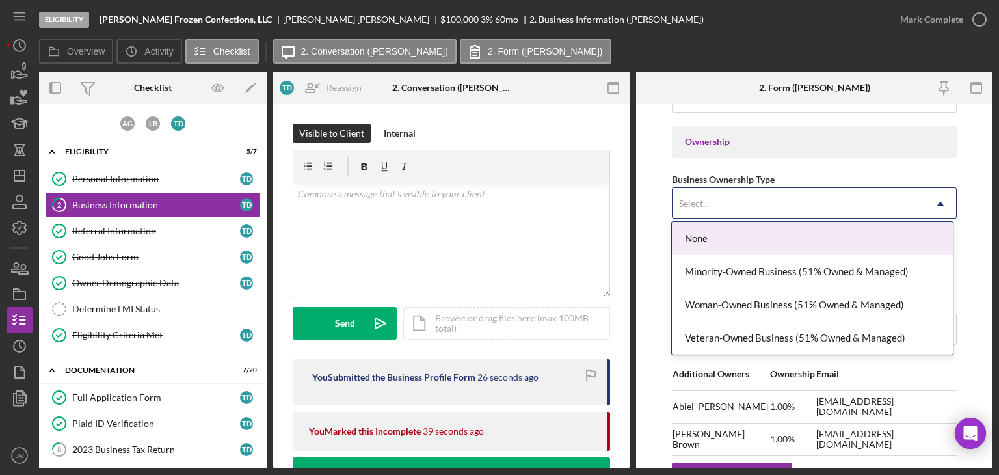
click at [930, 198] on icon "Icon/Dropdown Arrow" at bounding box center [940, 203] width 31 height 31
click at [967, 177] on form "Business Name Dibblee Frozen Confections, LLC DBA Sungold Ice Pops Business Sta…" at bounding box center [814, 286] width 356 height 364
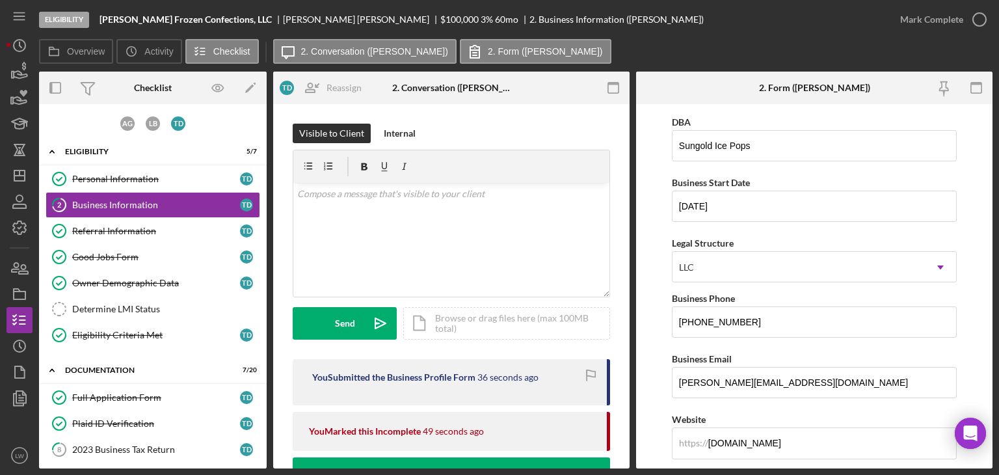
scroll to position [0, 0]
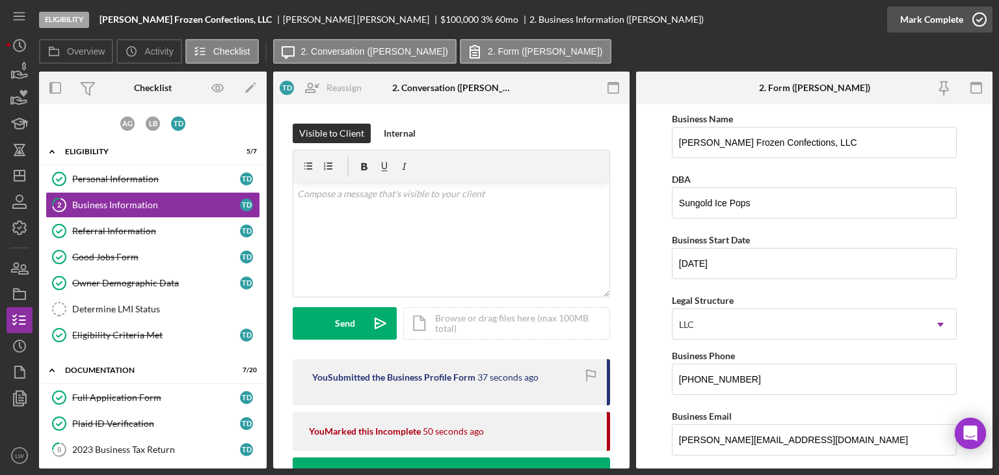
click at [952, 20] on div "Mark Complete" at bounding box center [931, 20] width 63 height 26
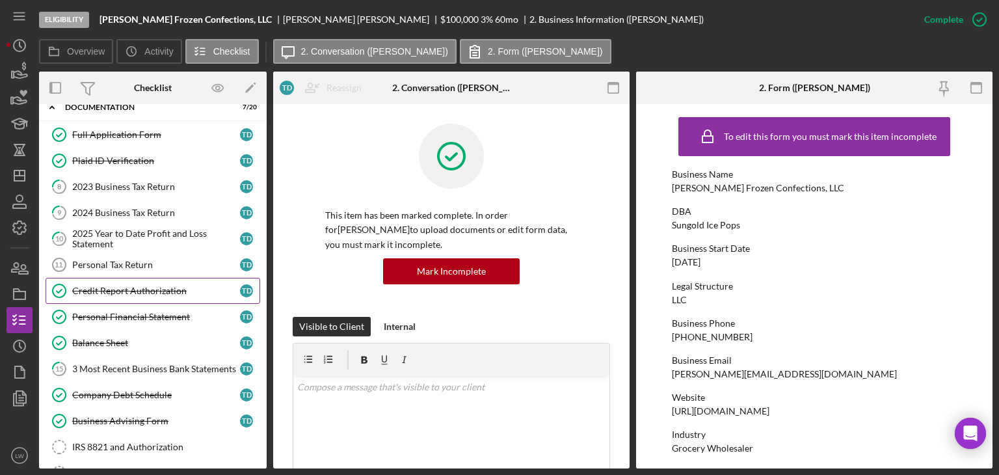
scroll to position [195, 0]
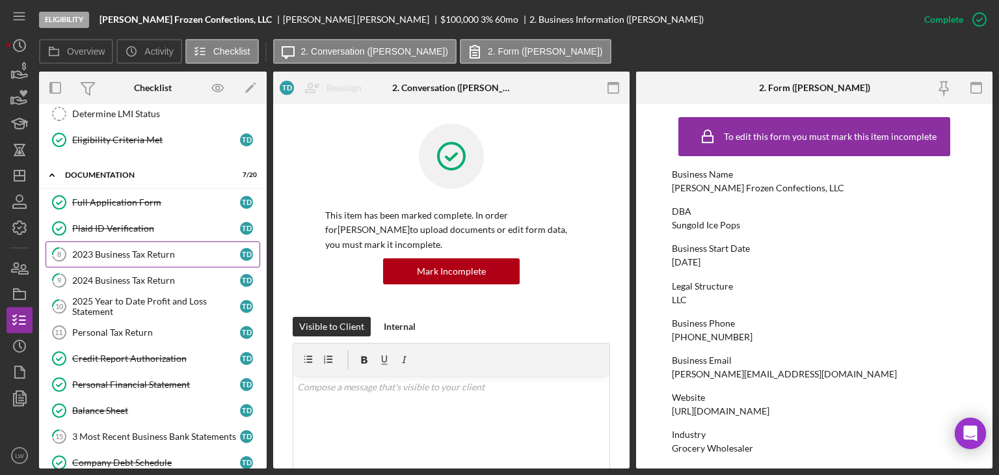
click at [161, 252] on div "2023 Business Tax Return" at bounding box center [156, 254] width 168 height 10
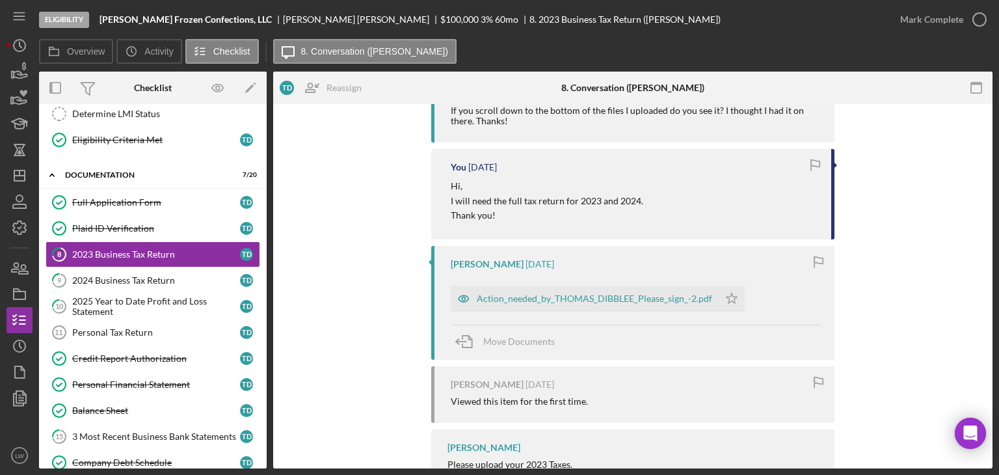
scroll to position [294, 0]
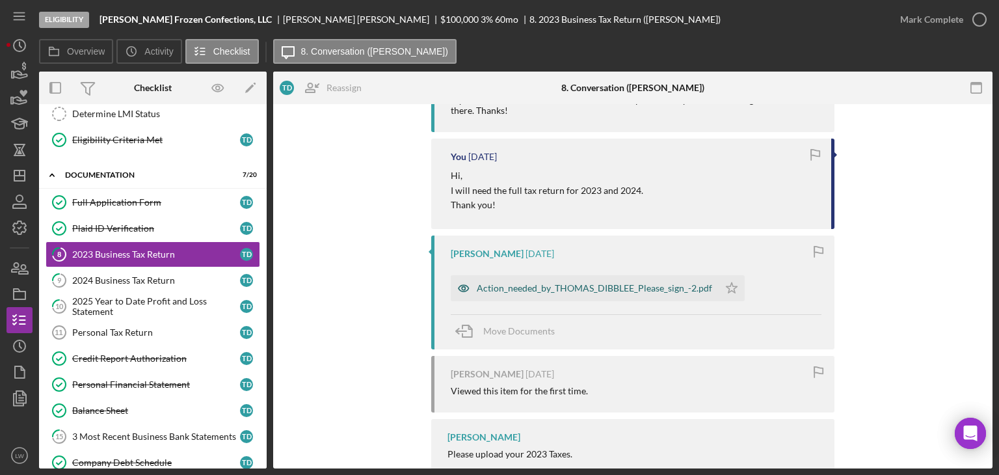
click at [559, 289] on div "Action_needed_by_THOMAS_DIBBLEE_Please_sign_-2.pdf" at bounding box center [594, 288] width 235 height 10
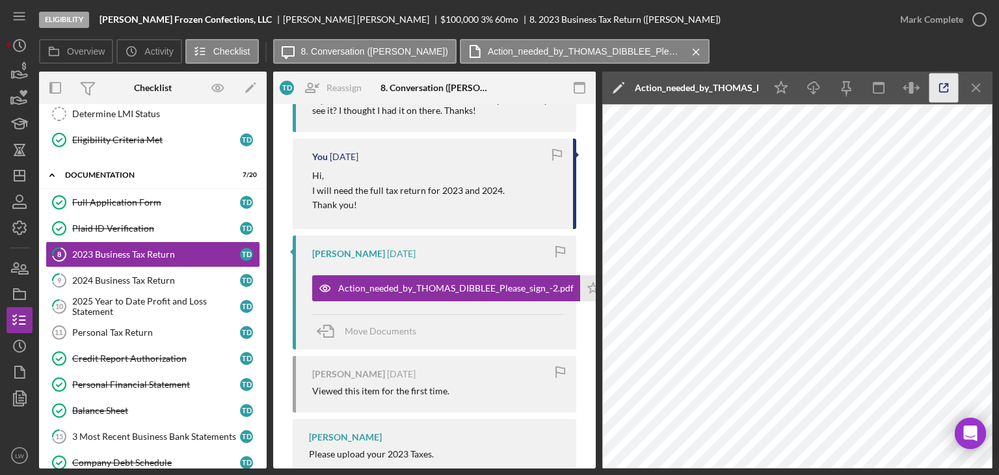
click at [943, 92] on icon "button" at bounding box center [943, 88] width 8 height 8
click at [150, 282] on link "9 2024 Business Tax Return T D" at bounding box center [153, 280] width 215 height 26
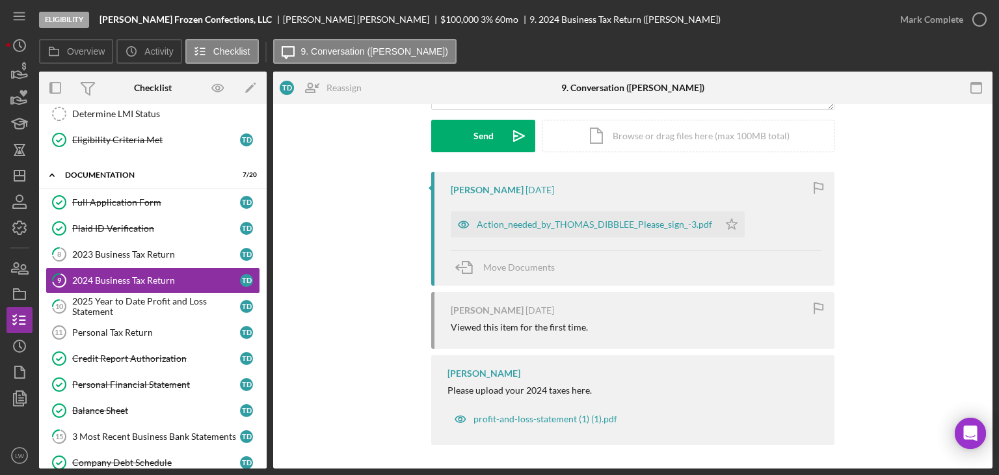
scroll to position [189, 0]
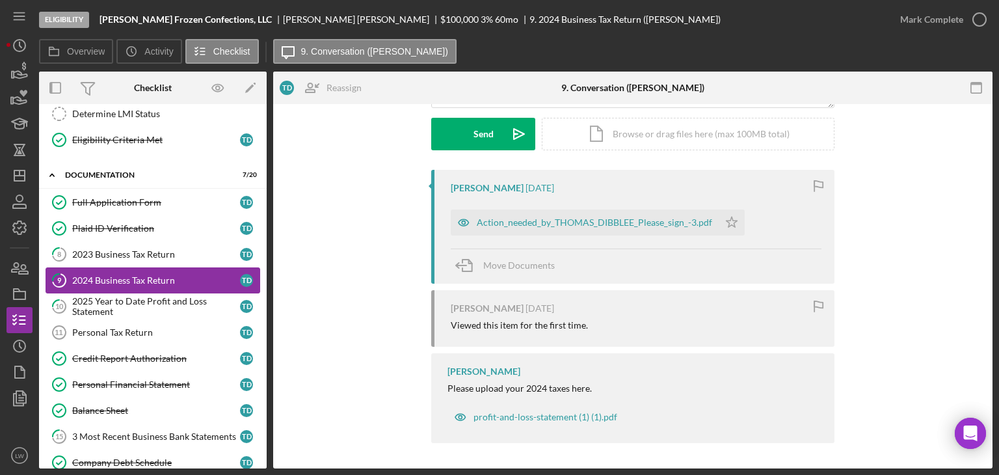
click at [117, 289] on link "9 2024 Business Tax Return T D" at bounding box center [153, 280] width 215 height 26
click at [120, 304] on div "2025 Year to Date Profit and Loss Statement" at bounding box center [156, 306] width 168 height 21
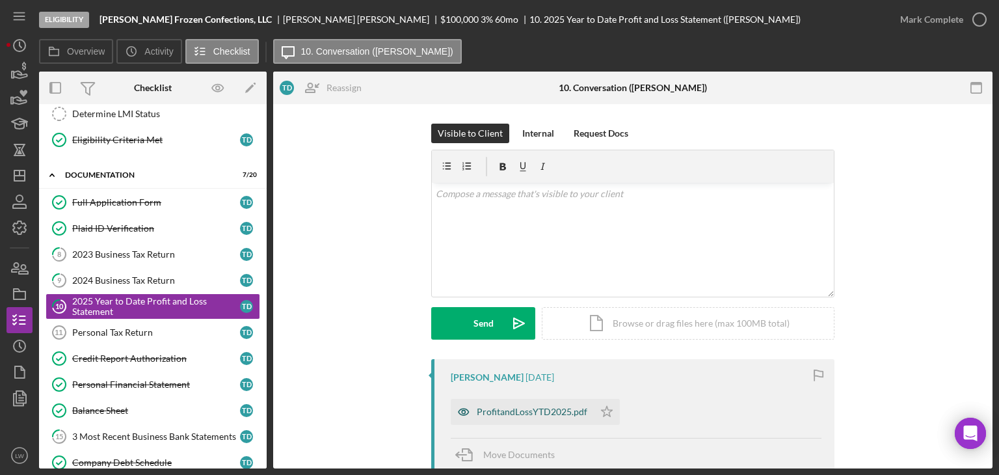
click at [536, 421] on div "ProfitandLossYTD2025.pdf" at bounding box center [522, 412] width 143 height 26
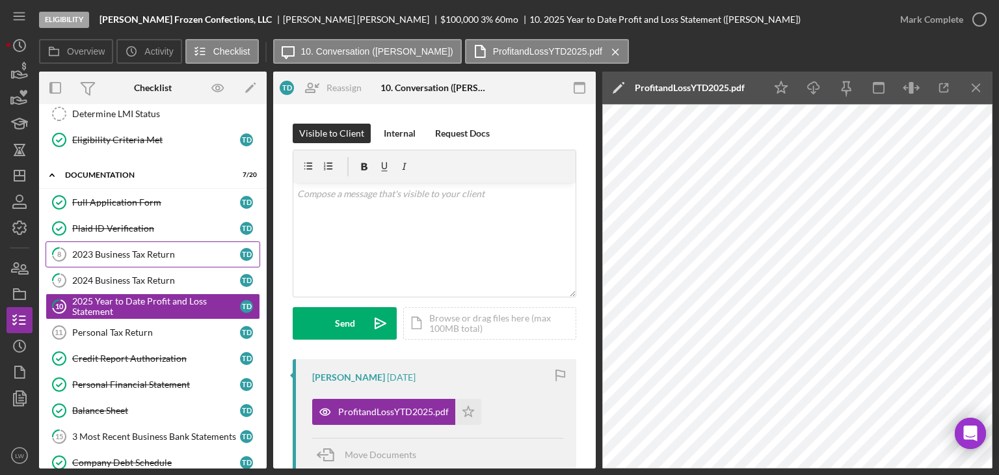
click at [114, 252] on div "2023 Business Tax Return" at bounding box center [156, 254] width 168 height 10
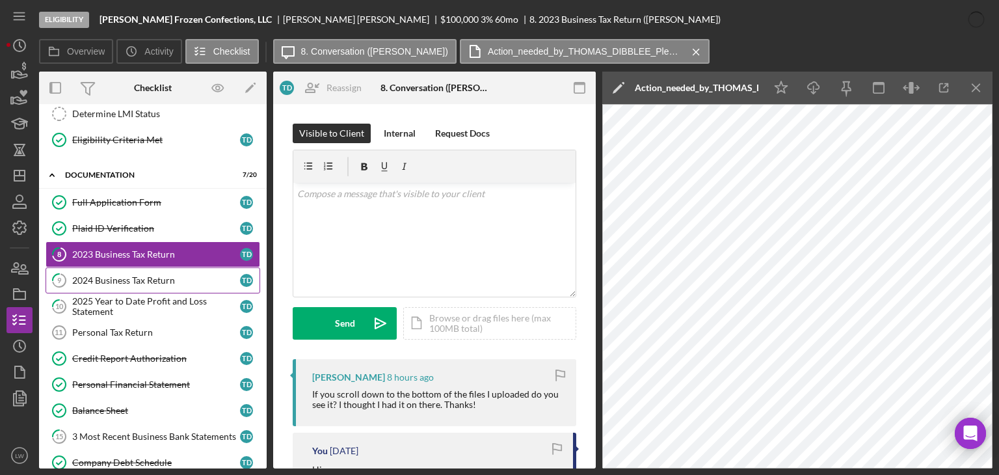
click at [112, 275] on div "2024 Business Tax Return" at bounding box center [156, 280] width 168 height 10
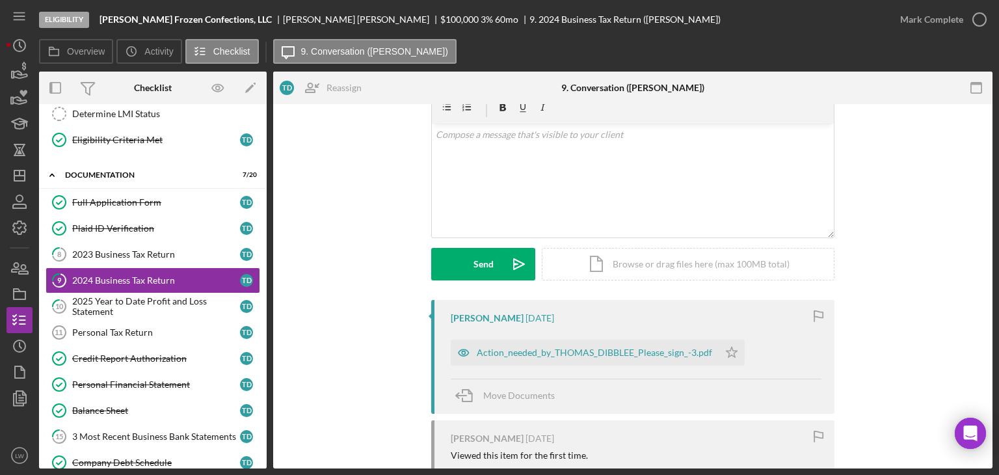
scroll to position [130, 0]
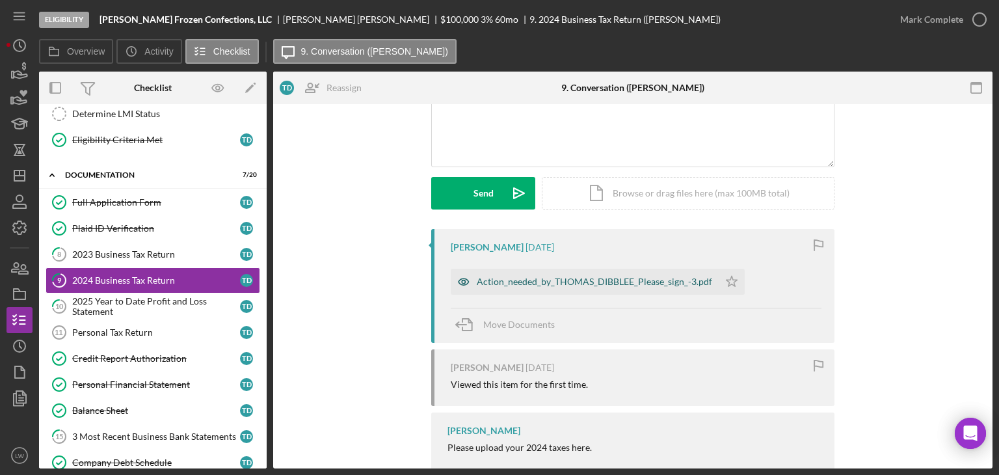
click at [575, 282] on div "Action_needed_by_THOMAS_DIBBLEE_Please_sign_-3.pdf" at bounding box center [594, 281] width 235 height 10
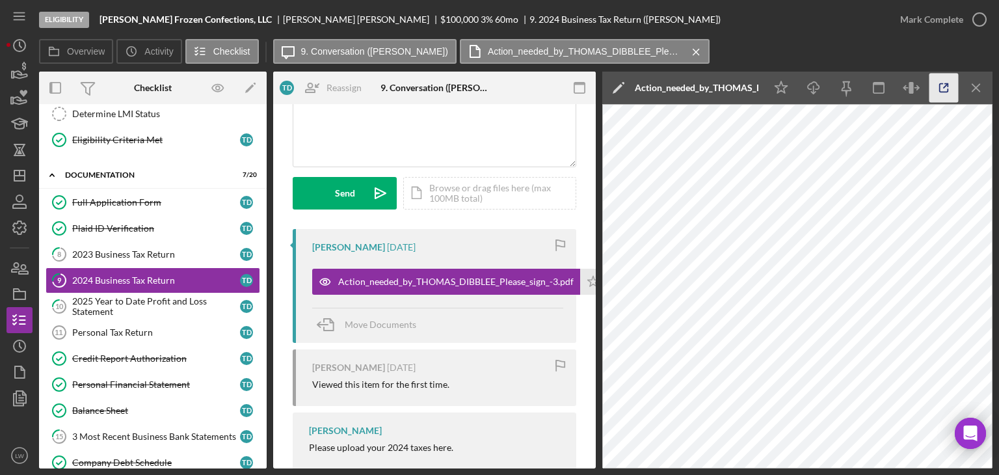
click at [953, 89] on icon "button" at bounding box center [943, 87] width 29 height 29
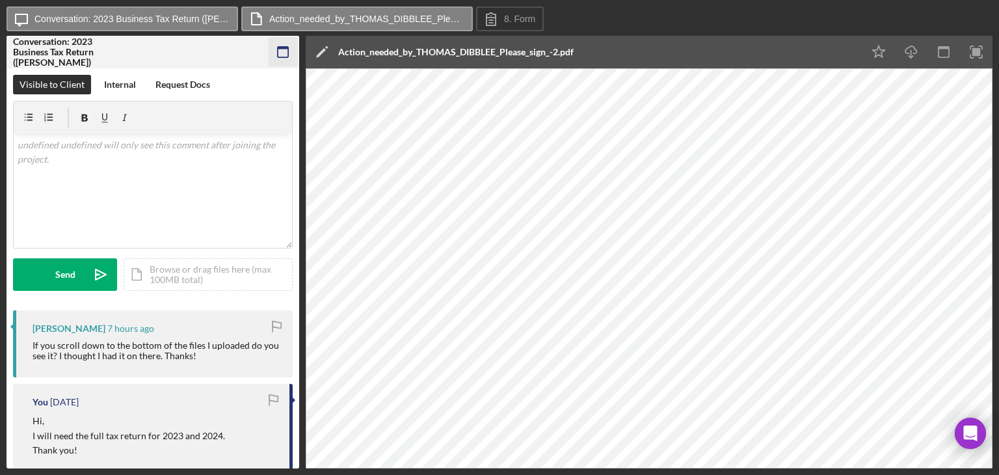
click at [288, 47] on rect "button" at bounding box center [283, 48] width 10 height 3
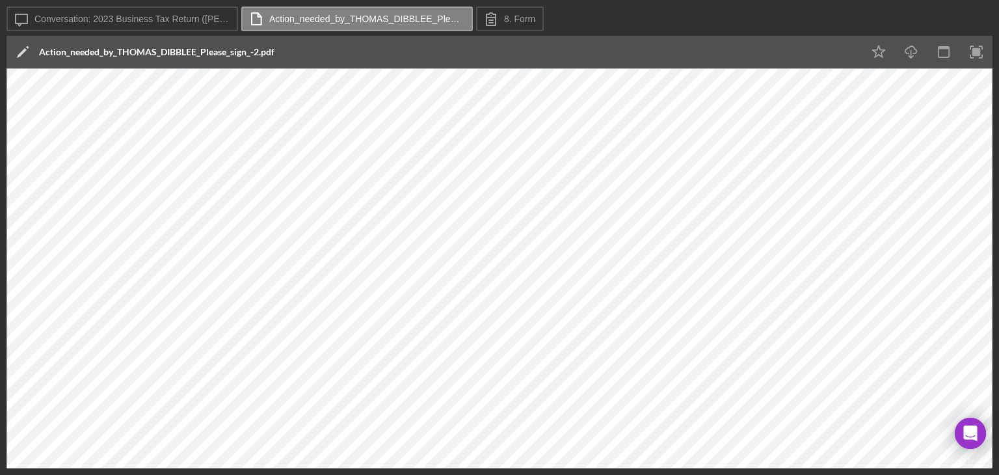
click at [996, 10] on div "Icon/Message Conversation: 2023 Business Tax Return (Thomas D.) Action_needed_b…" at bounding box center [499, 237] width 999 height 475
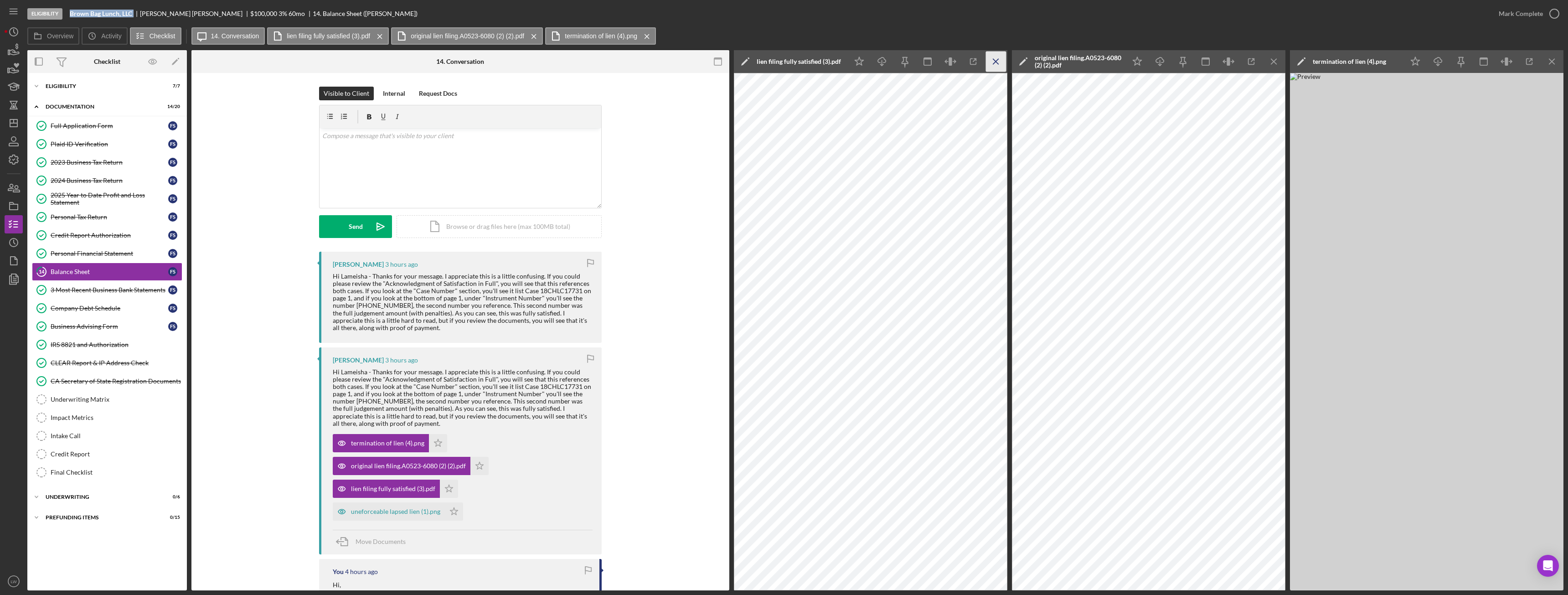
click at [995, 66] on icon "Icon/Menu Close" at bounding box center [996, 61] width 20 height 20
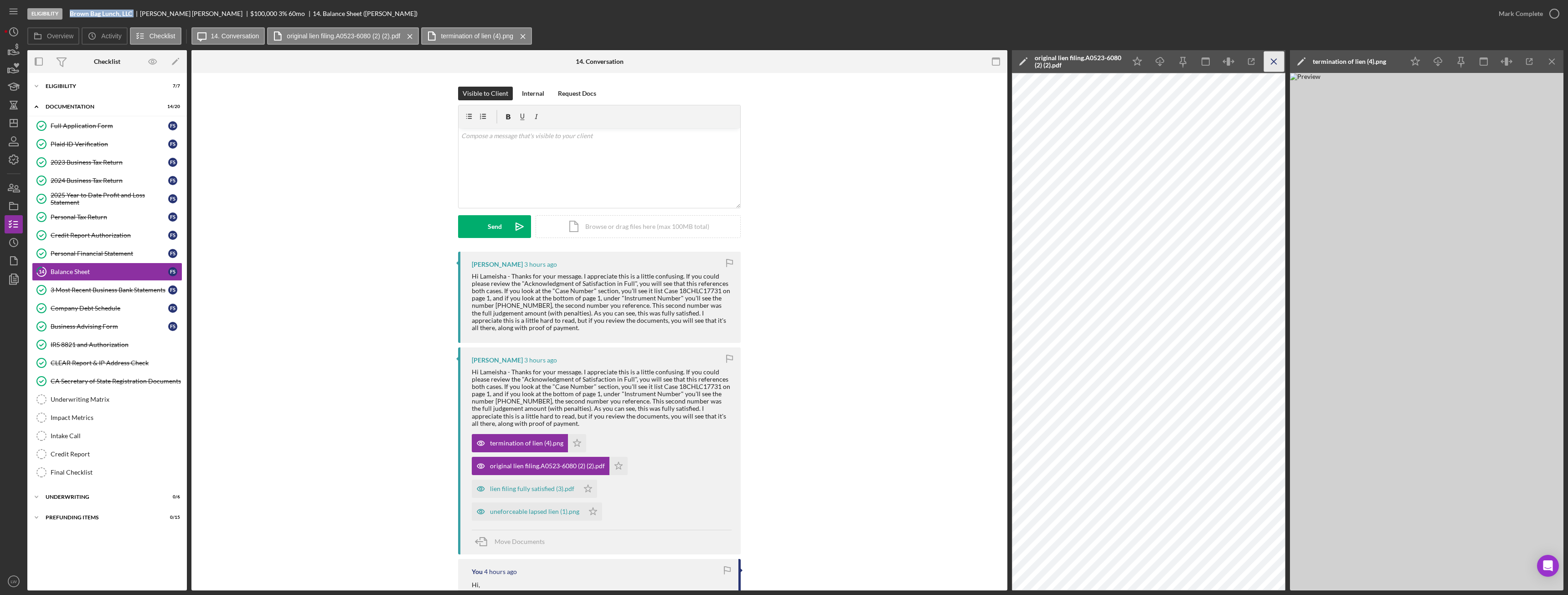
click at [1280, 55] on icon "Icon/Menu Close" at bounding box center [1274, 61] width 20 height 20
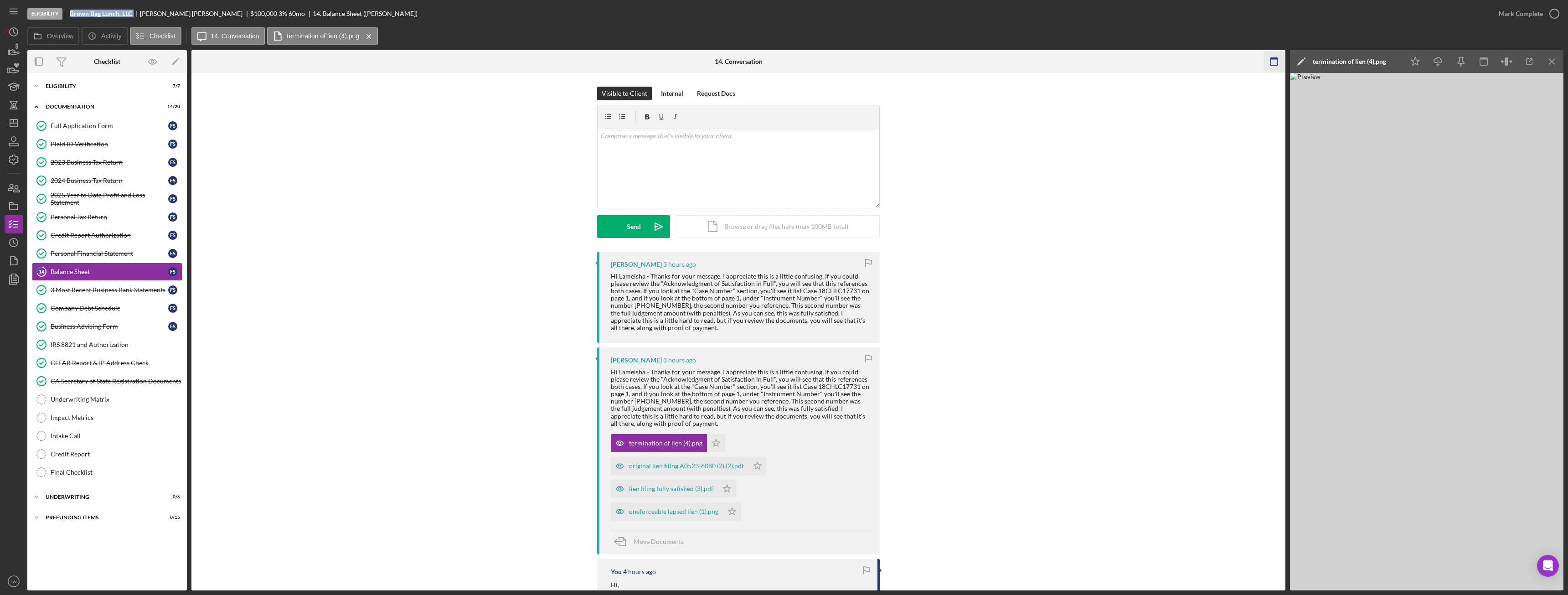
click at [1554, 62] on icon "Icon/Menu Close" at bounding box center [1552, 61] width 20 height 20
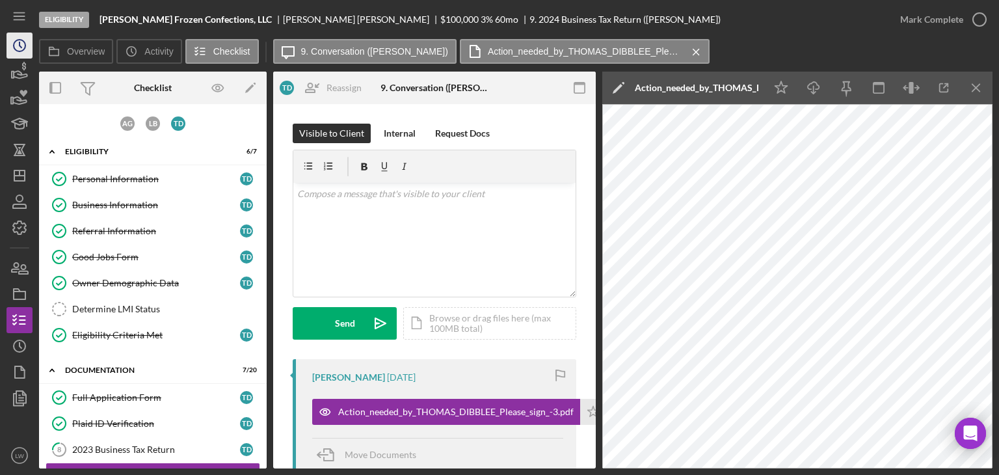
scroll to position [130, 0]
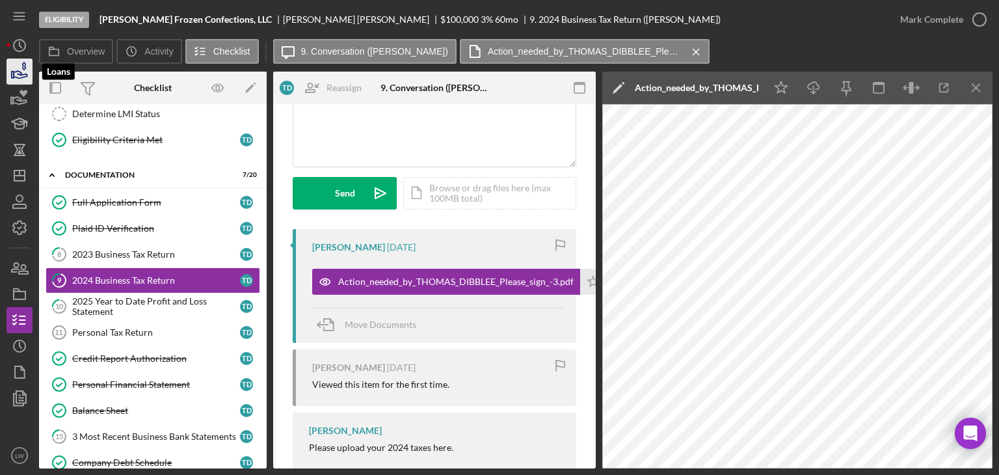
click at [14, 64] on icon "button" at bounding box center [19, 71] width 33 height 33
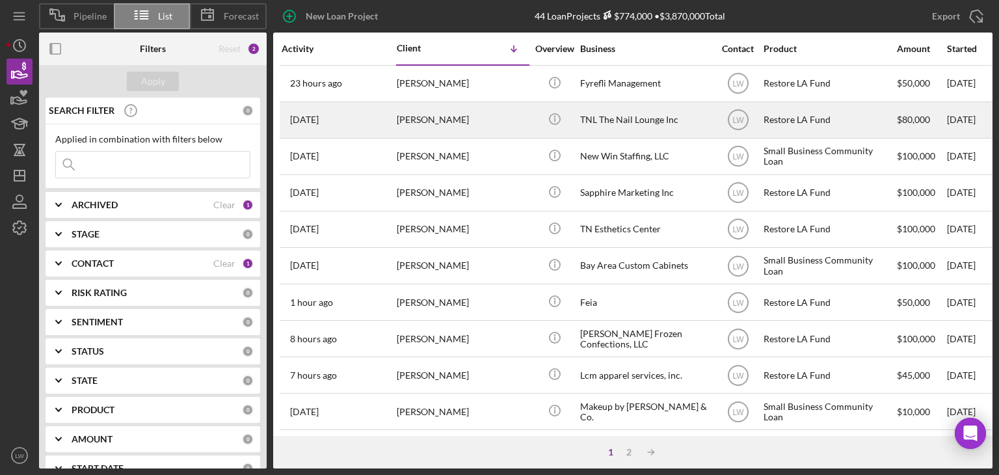
click at [471, 128] on div "[PERSON_NAME]" at bounding box center [462, 120] width 130 height 34
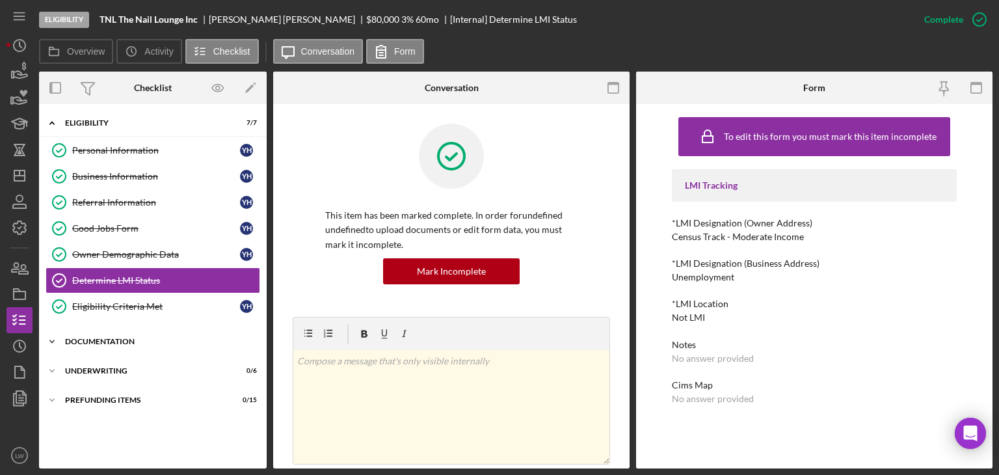
click at [90, 344] on div "Icon/Expander Documentation 9 / 20" at bounding box center [153, 341] width 228 height 26
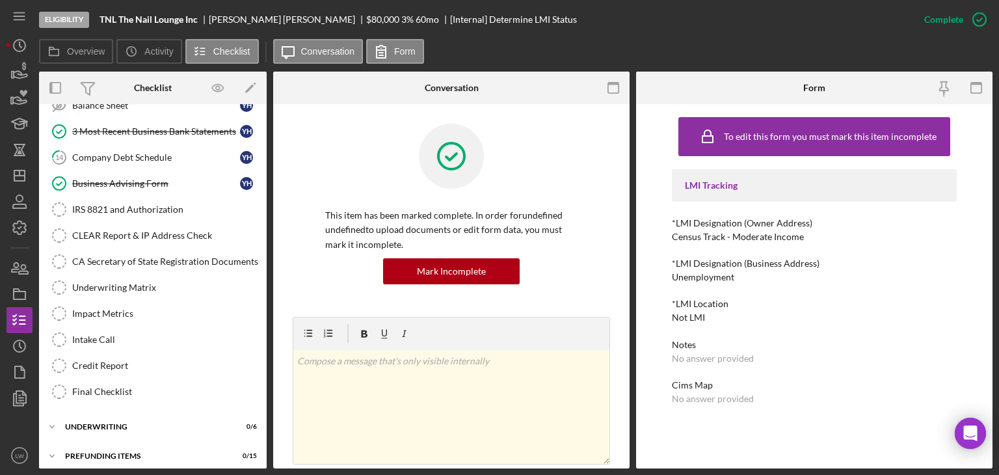
scroll to position [406, 0]
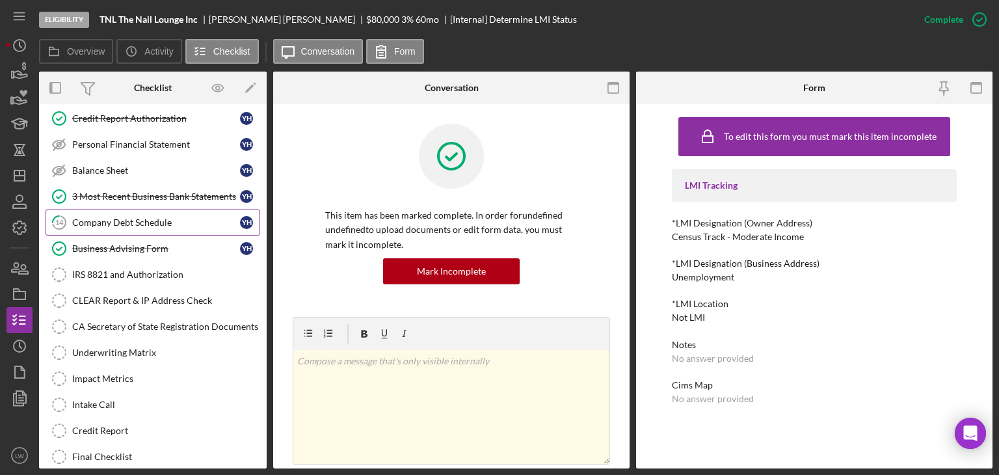
click at [148, 226] on link "14 Company Debt Schedule Y H" at bounding box center [153, 222] width 215 height 26
